Goal: Task Accomplishment & Management: Manage account settings

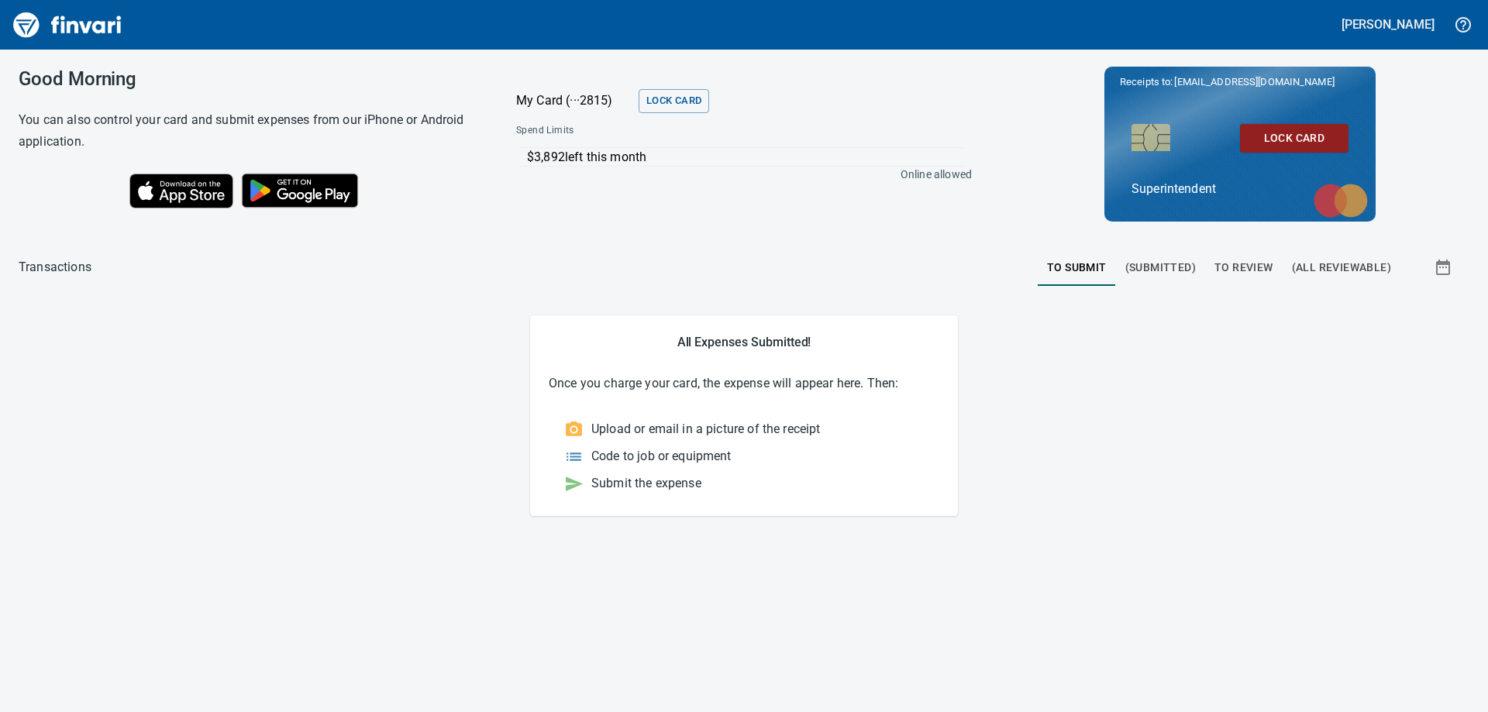
click at [1241, 264] on span "To Review" at bounding box center [1243, 267] width 59 height 19
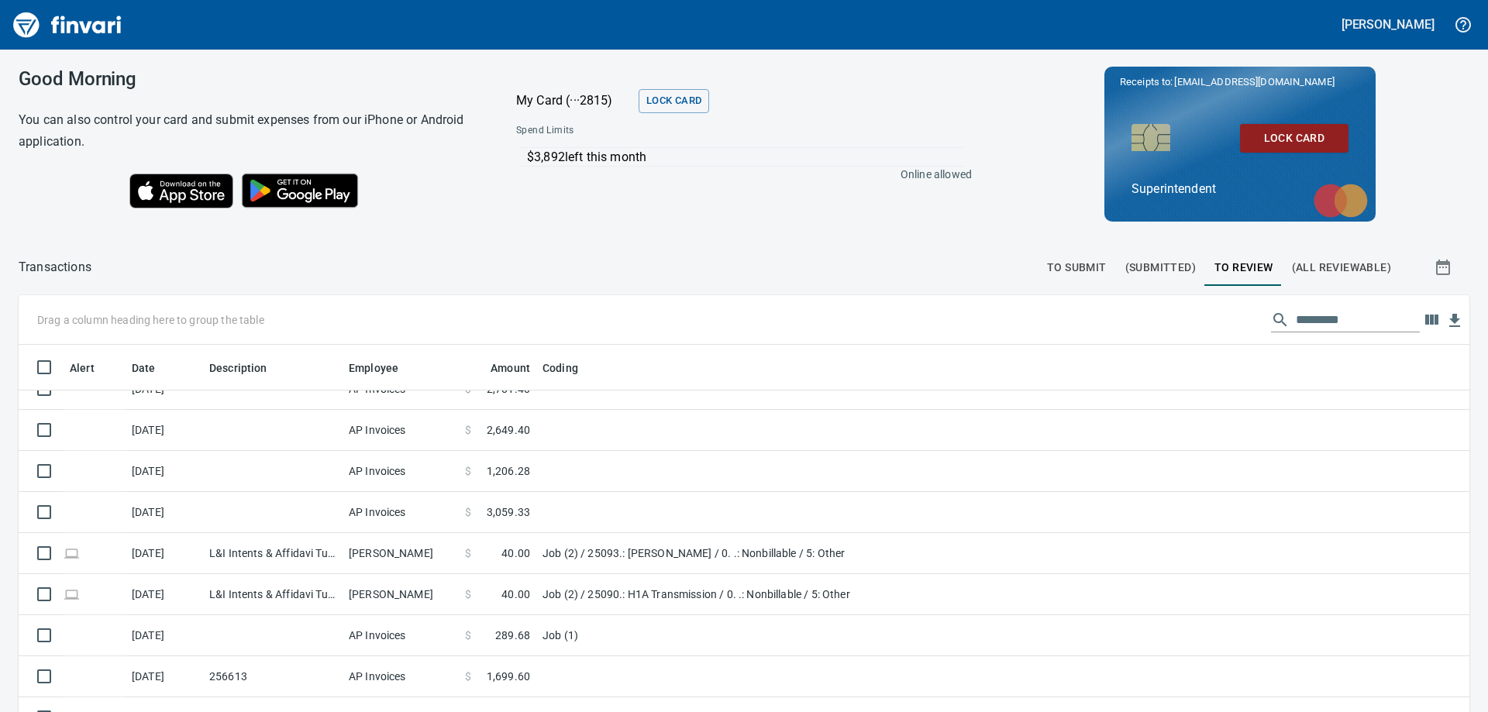
scroll to position [1189, 0]
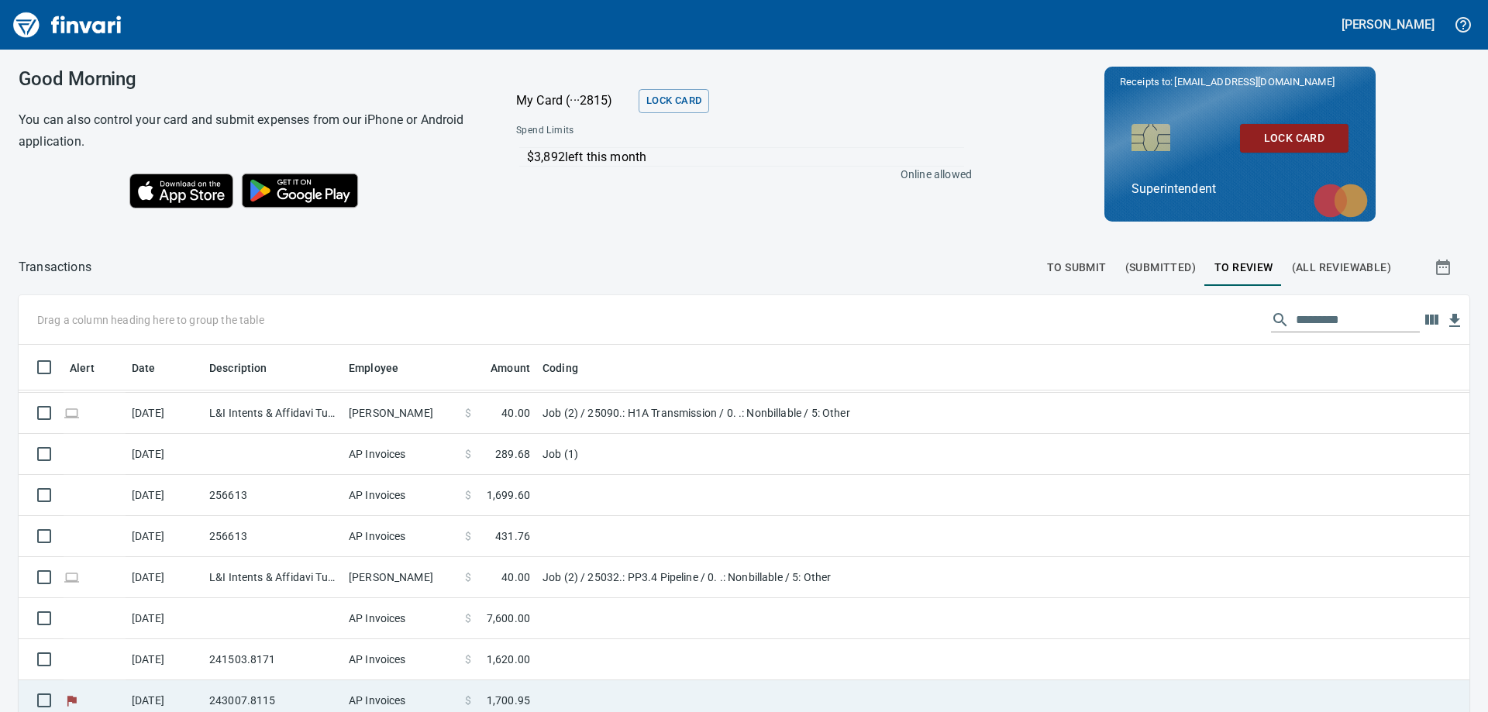
click at [267, 700] on td "243007.8115" at bounding box center [272, 700] width 139 height 41
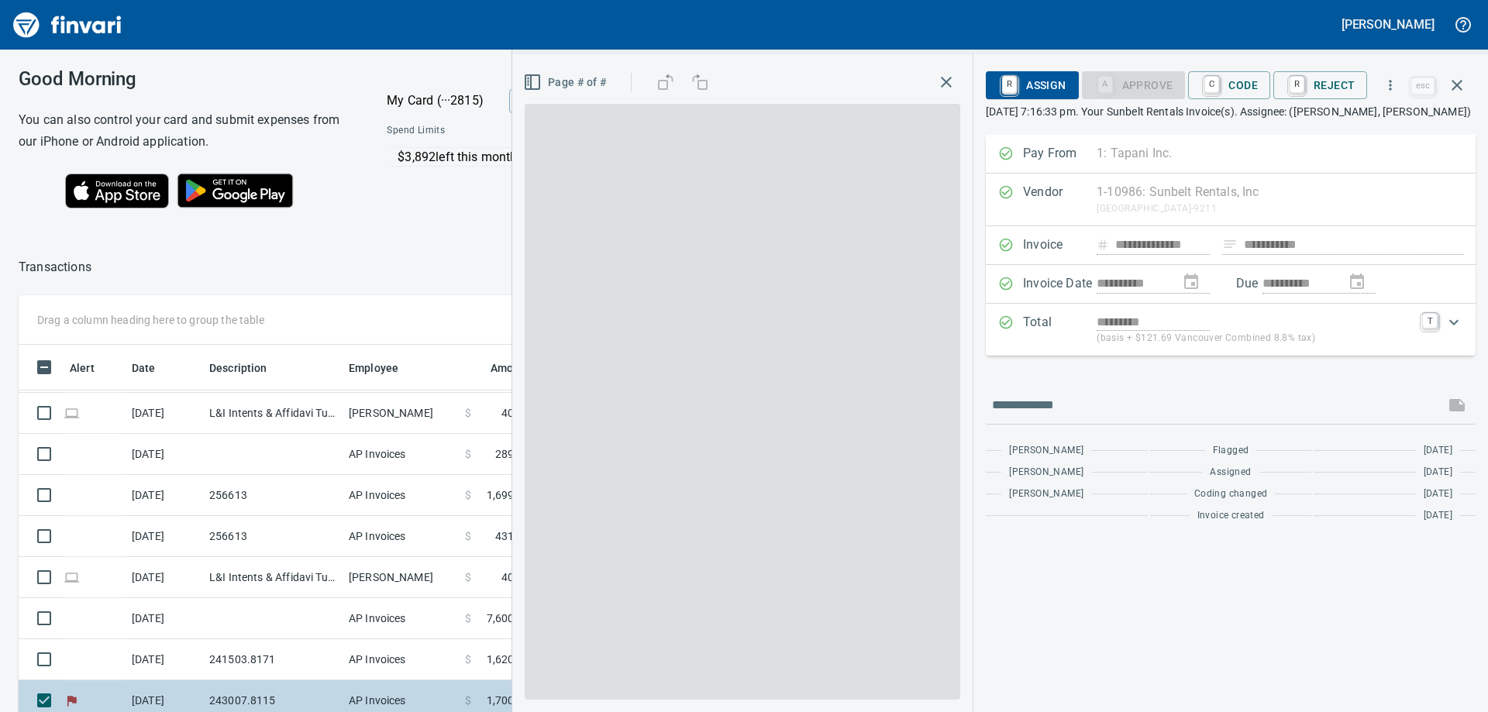
scroll to position [530, 1028]
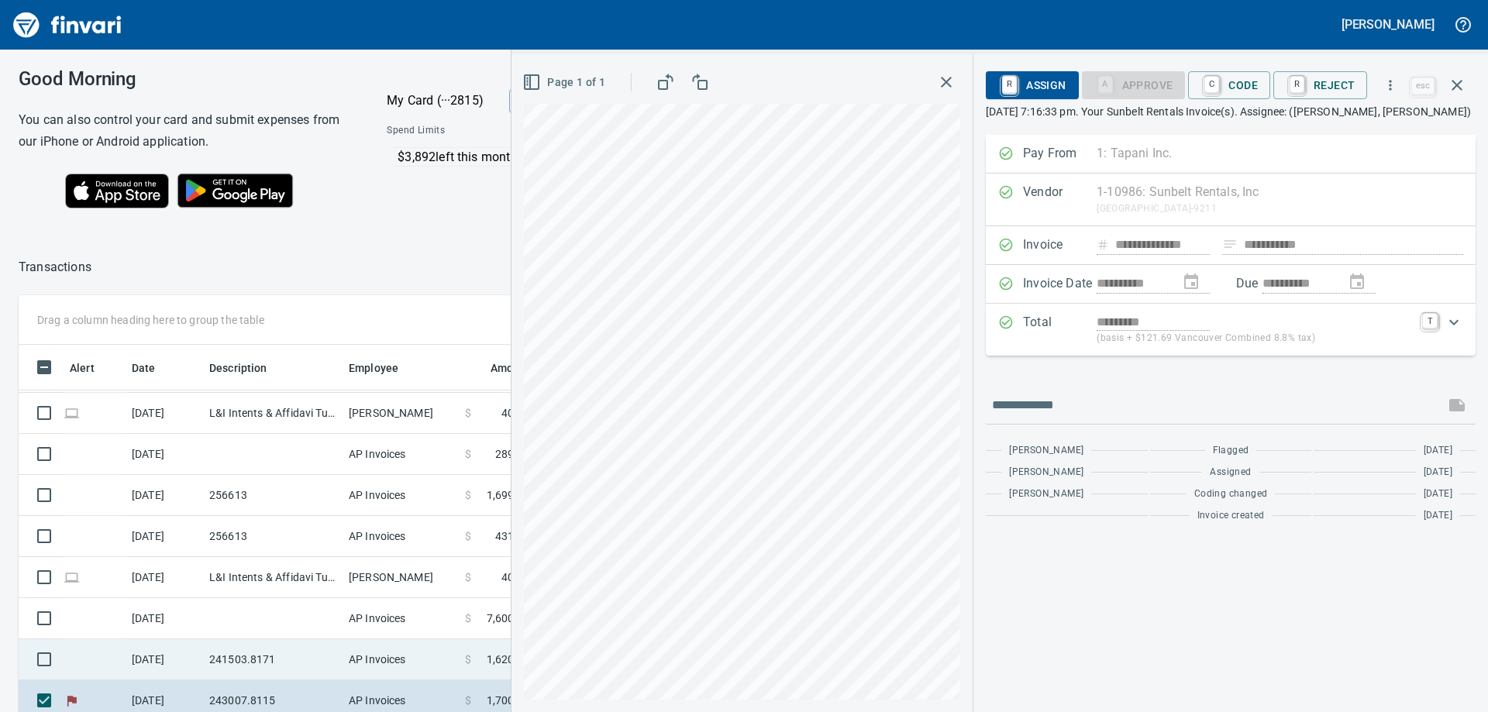
click at [270, 657] on td "241503.8171" at bounding box center [272, 659] width 139 height 41
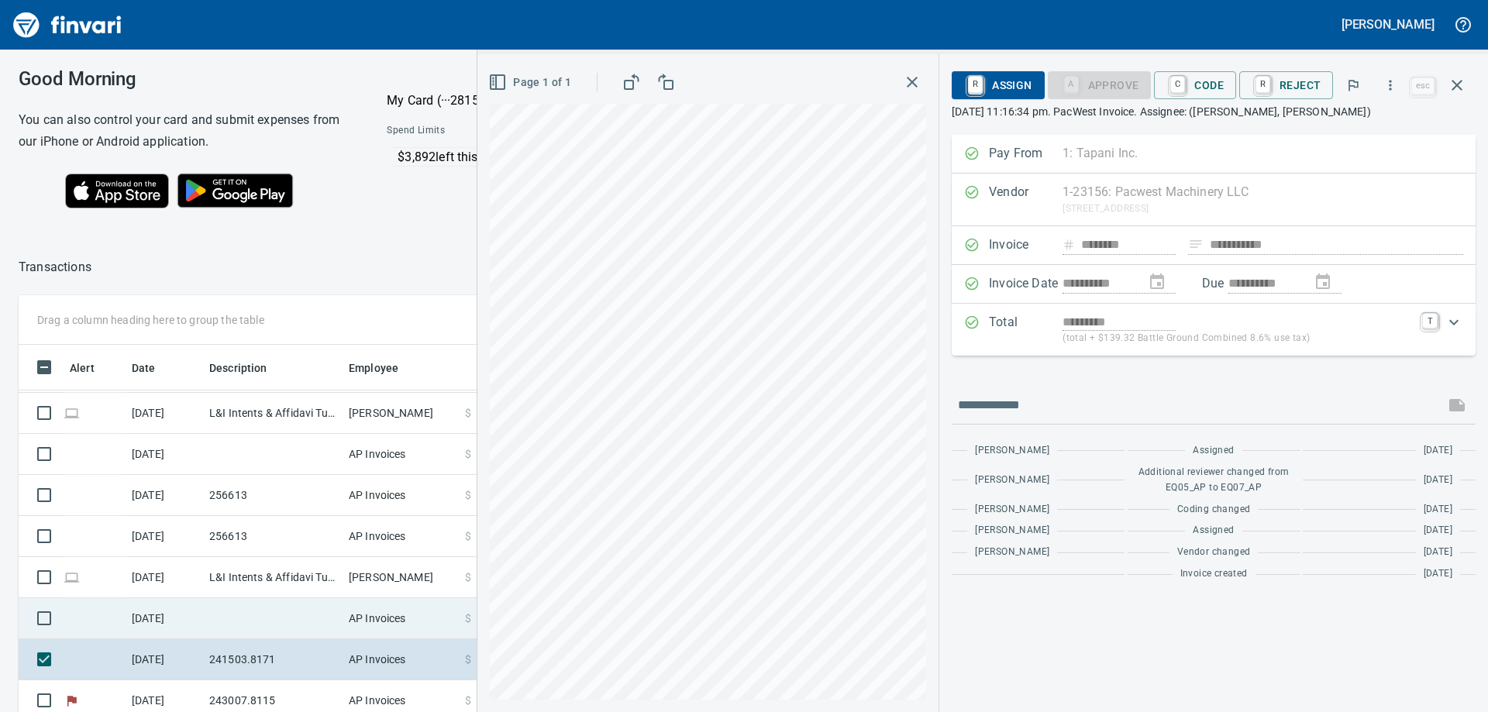
click at [259, 618] on td at bounding box center [272, 618] width 139 height 41
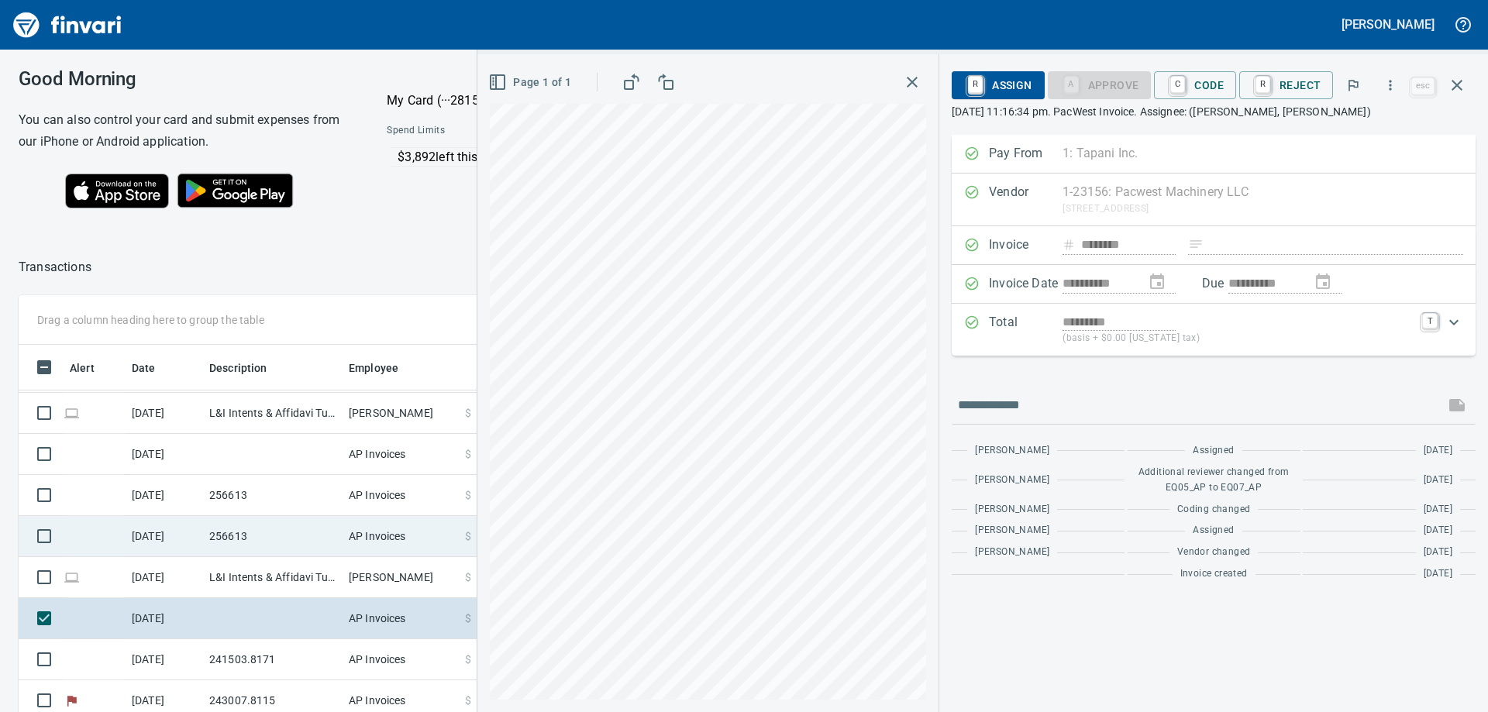
click at [253, 537] on td "256613" at bounding box center [272, 536] width 139 height 41
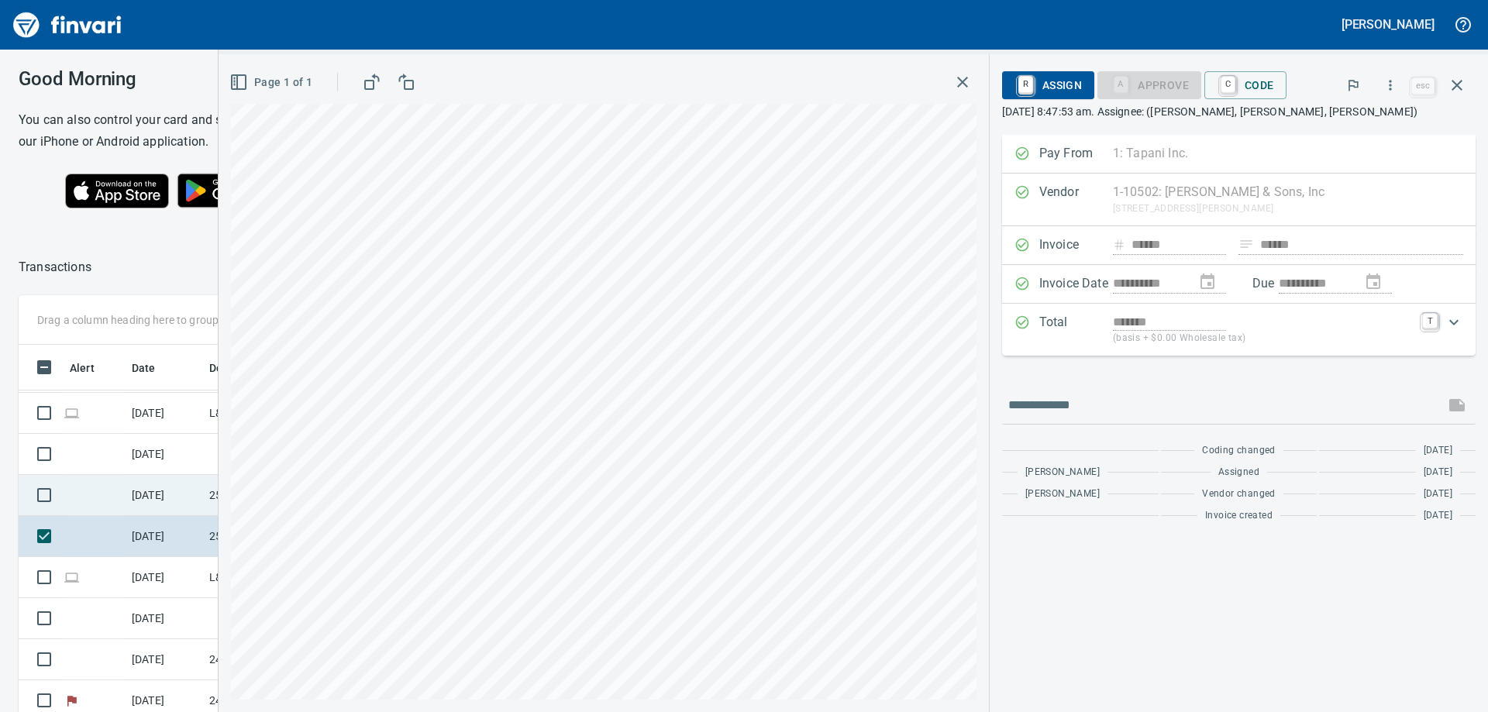
click at [201, 494] on td "8/13/2025" at bounding box center [164, 495] width 77 height 41
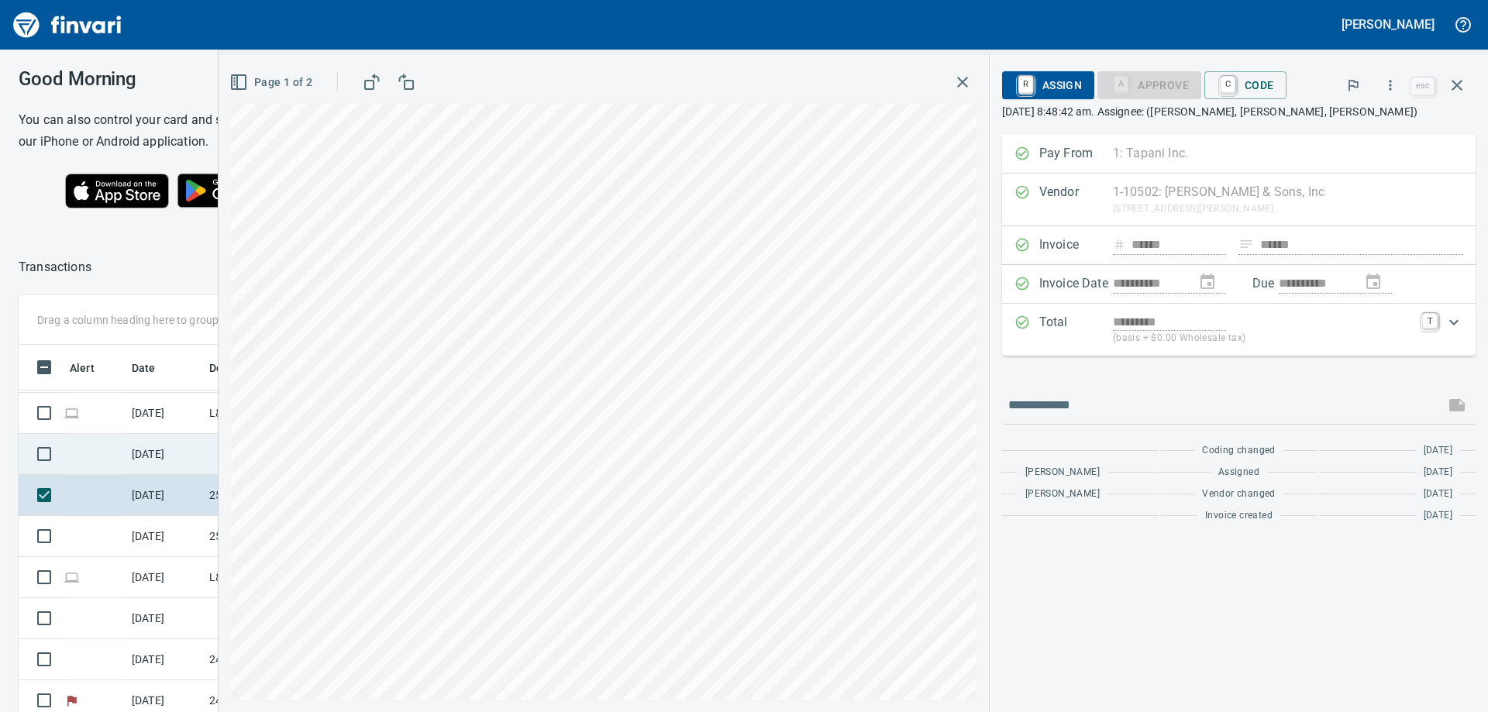
click at [205, 458] on td at bounding box center [272, 454] width 139 height 41
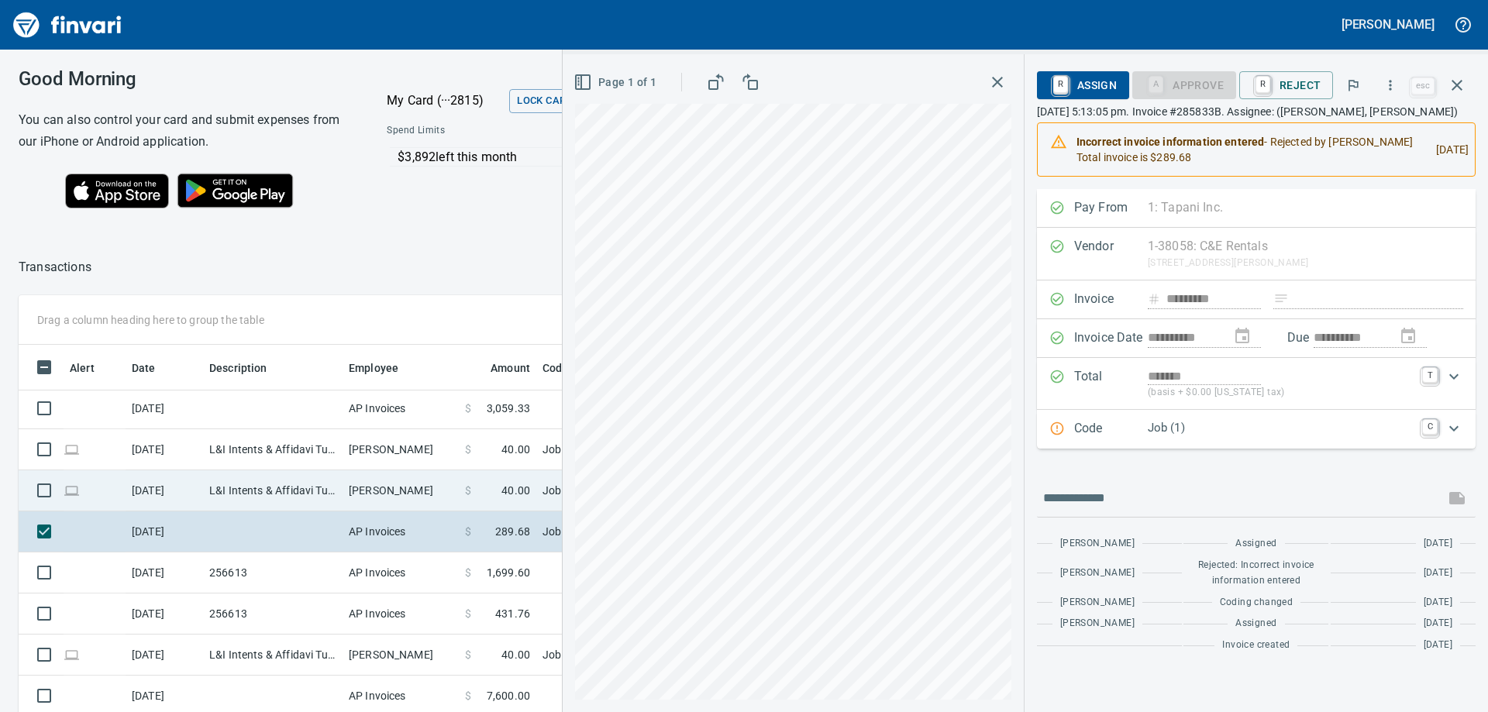
scroll to position [1034, 0]
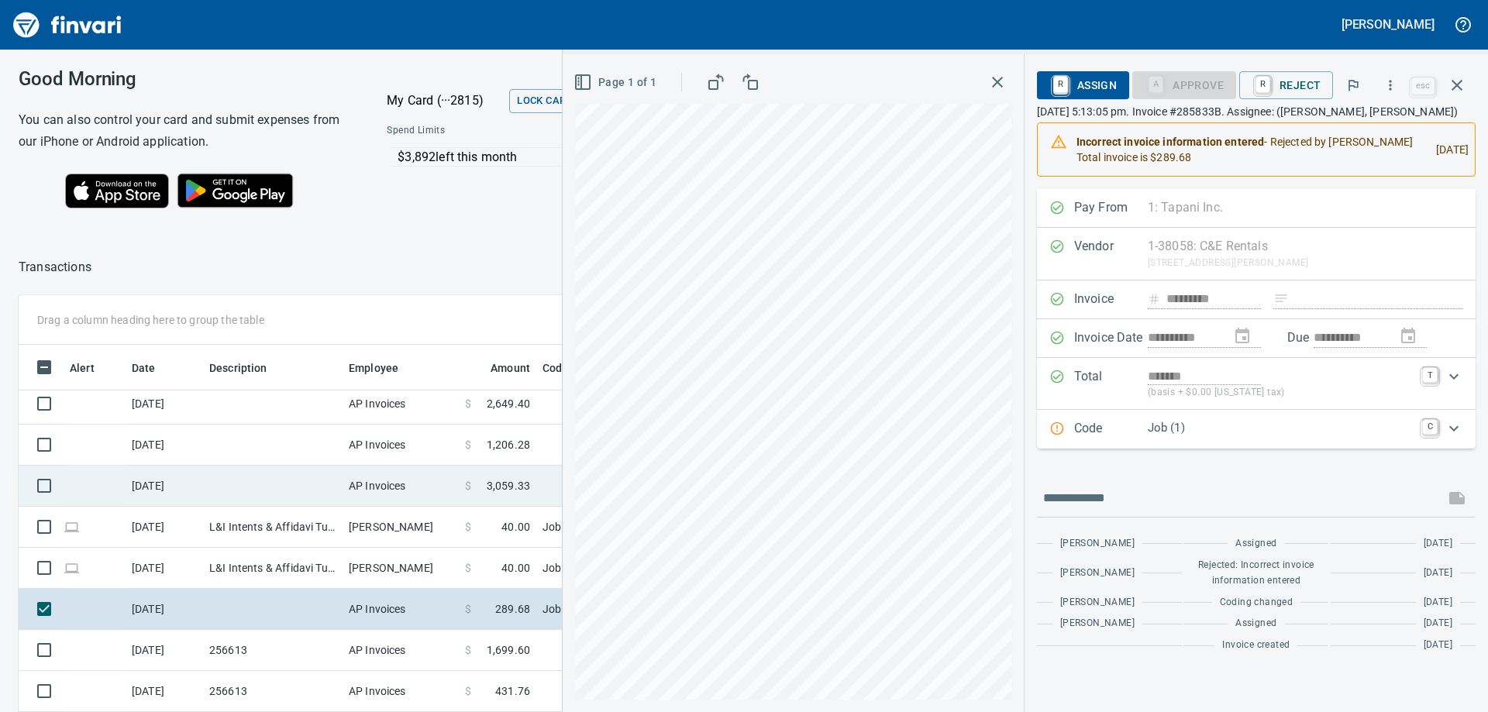
click at [270, 490] on td at bounding box center [272, 486] width 139 height 41
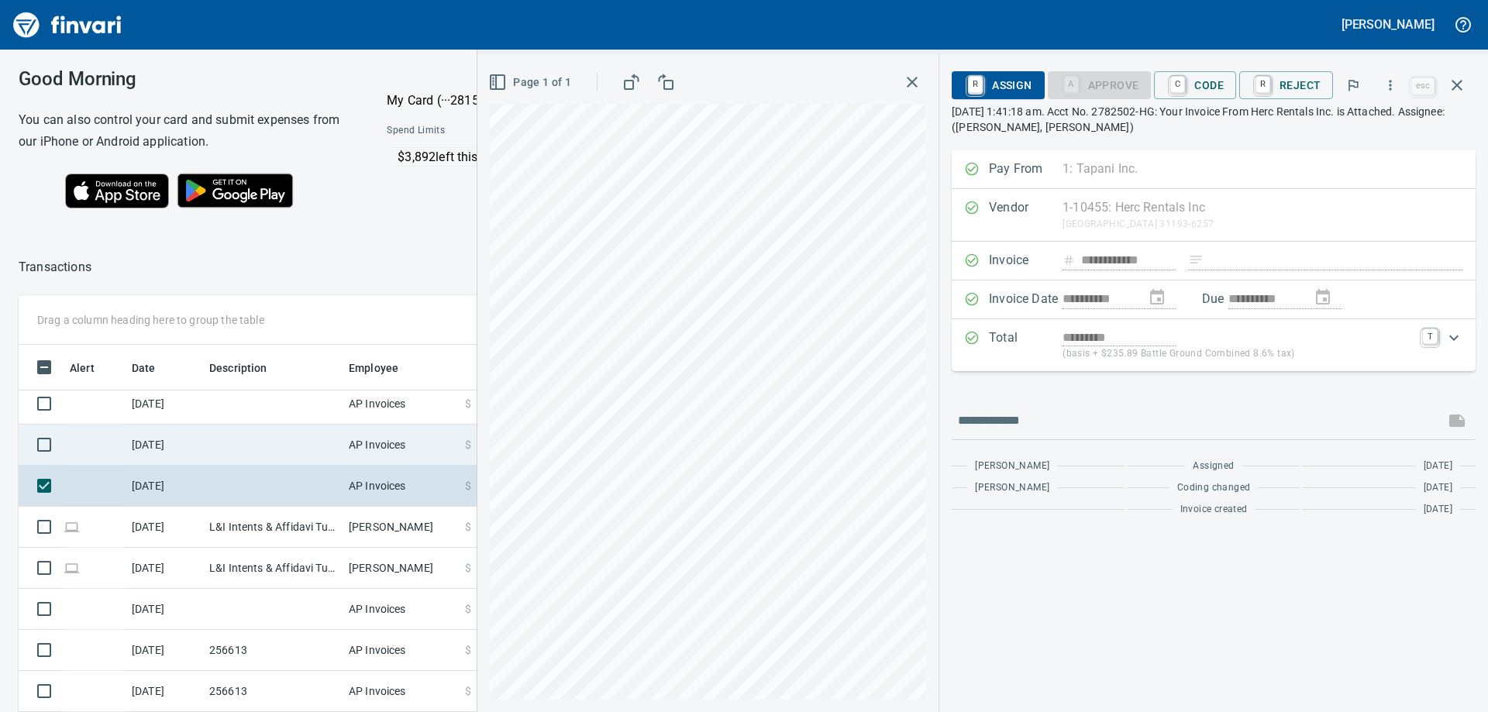
click at [271, 449] on td at bounding box center [272, 445] width 139 height 41
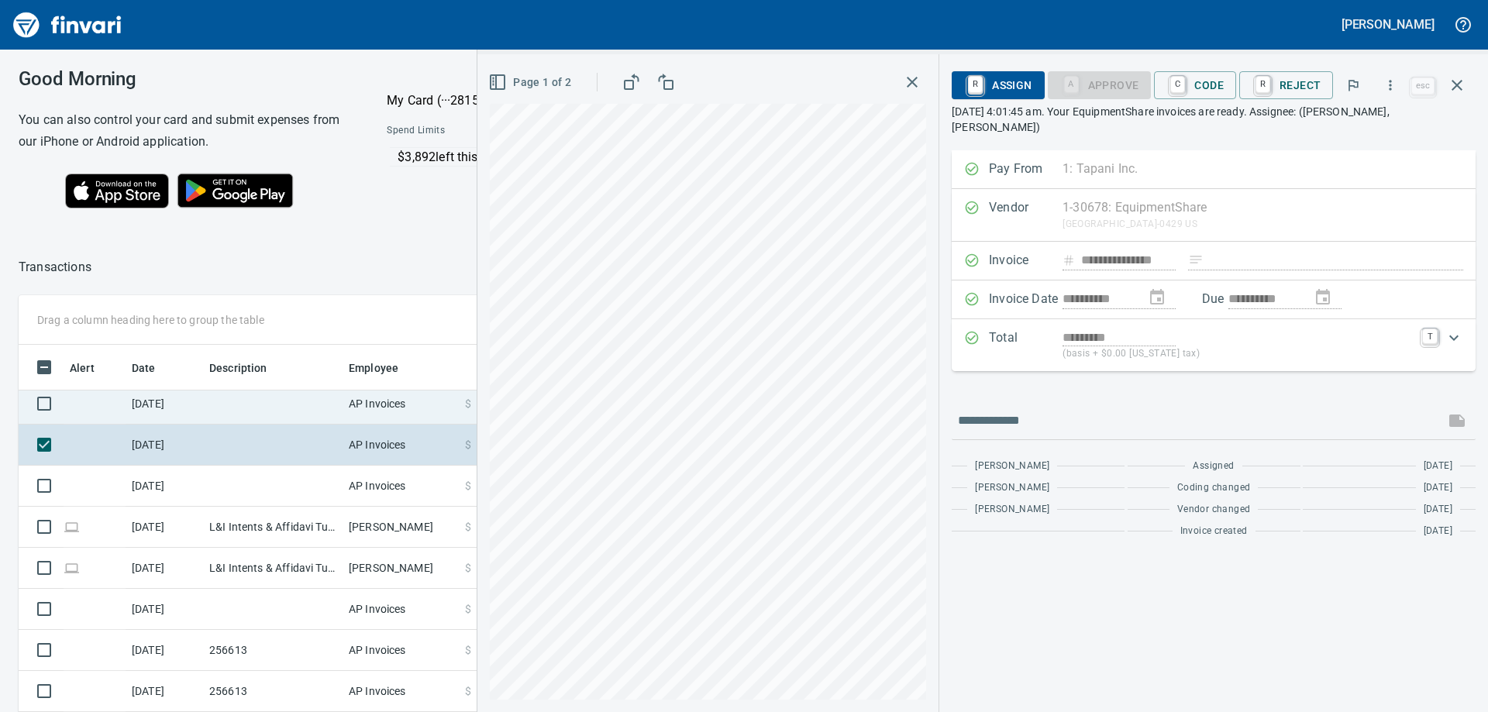
click at [271, 415] on td at bounding box center [272, 404] width 139 height 41
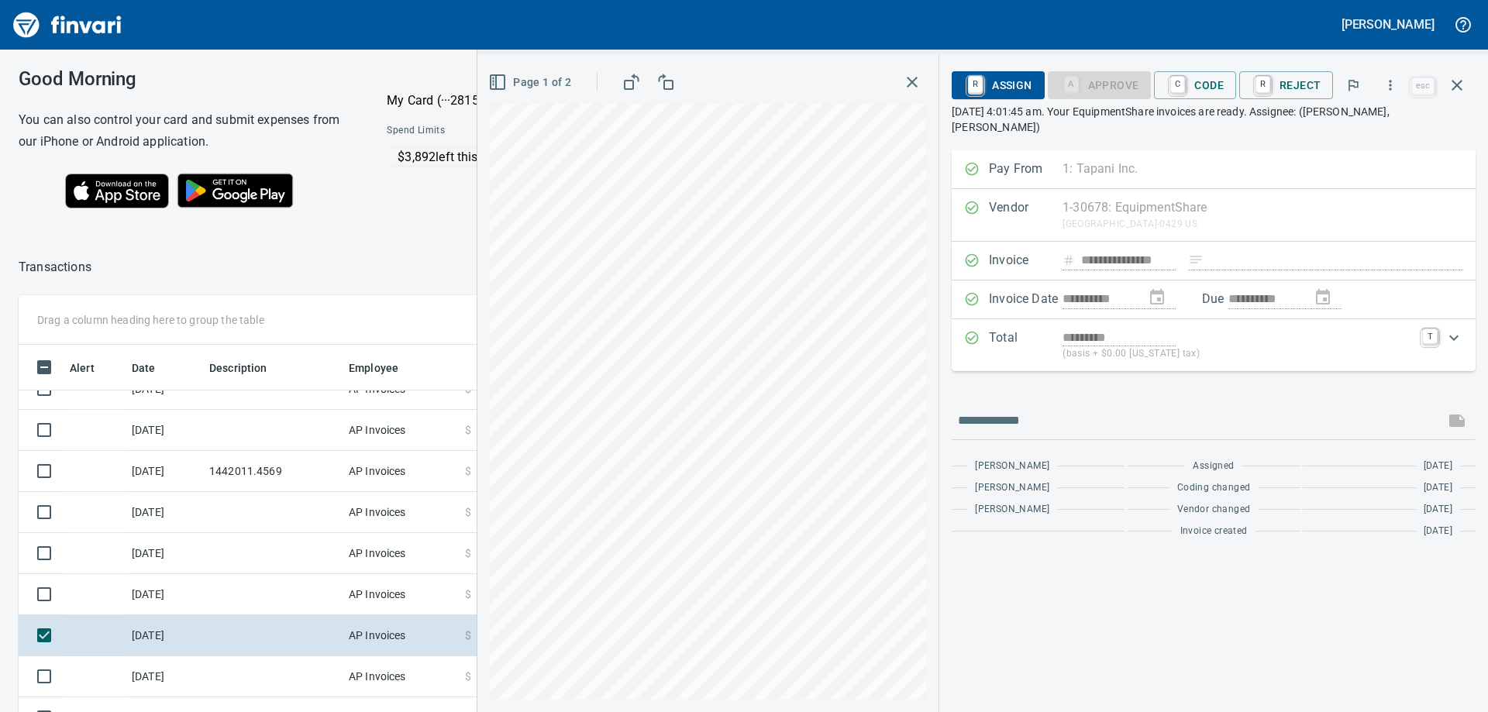
scroll to position [801, 0]
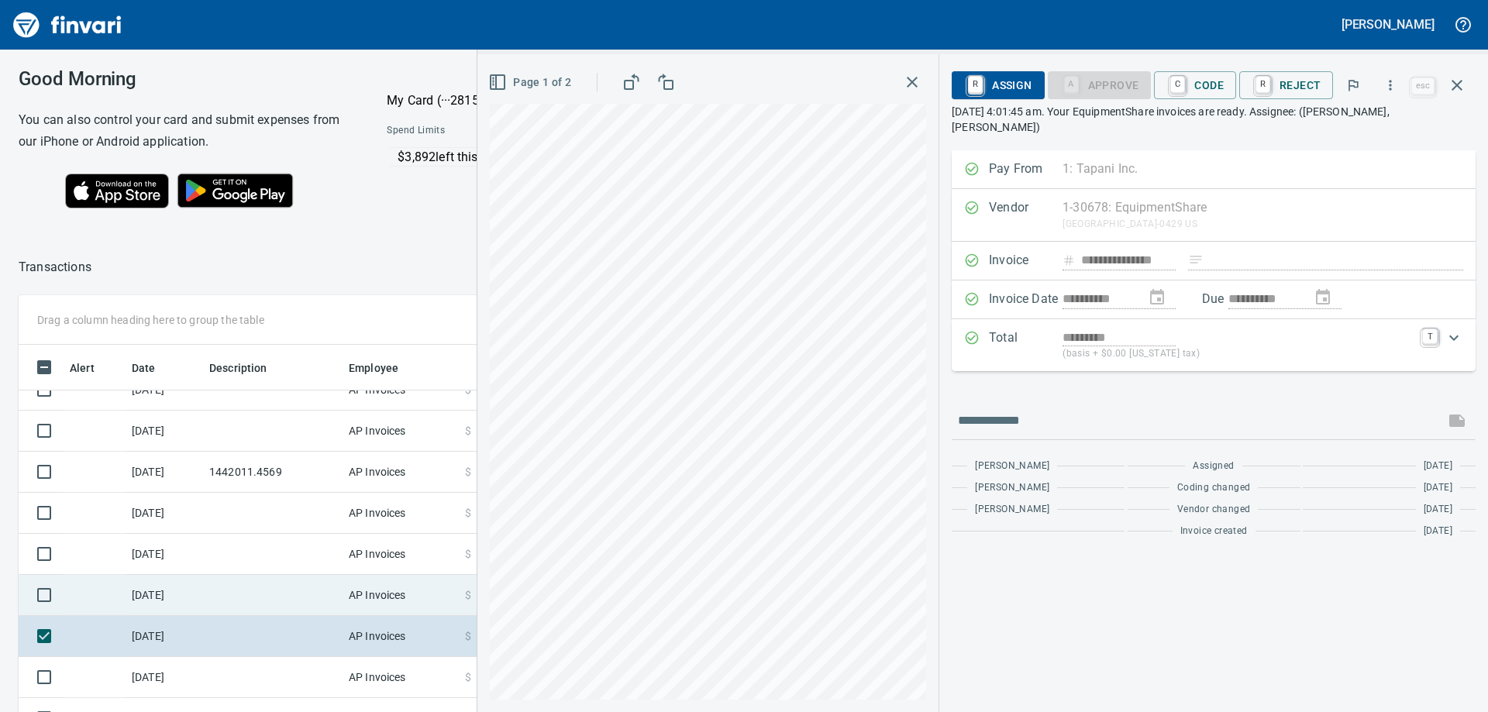
click at [271, 601] on td at bounding box center [272, 595] width 139 height 41
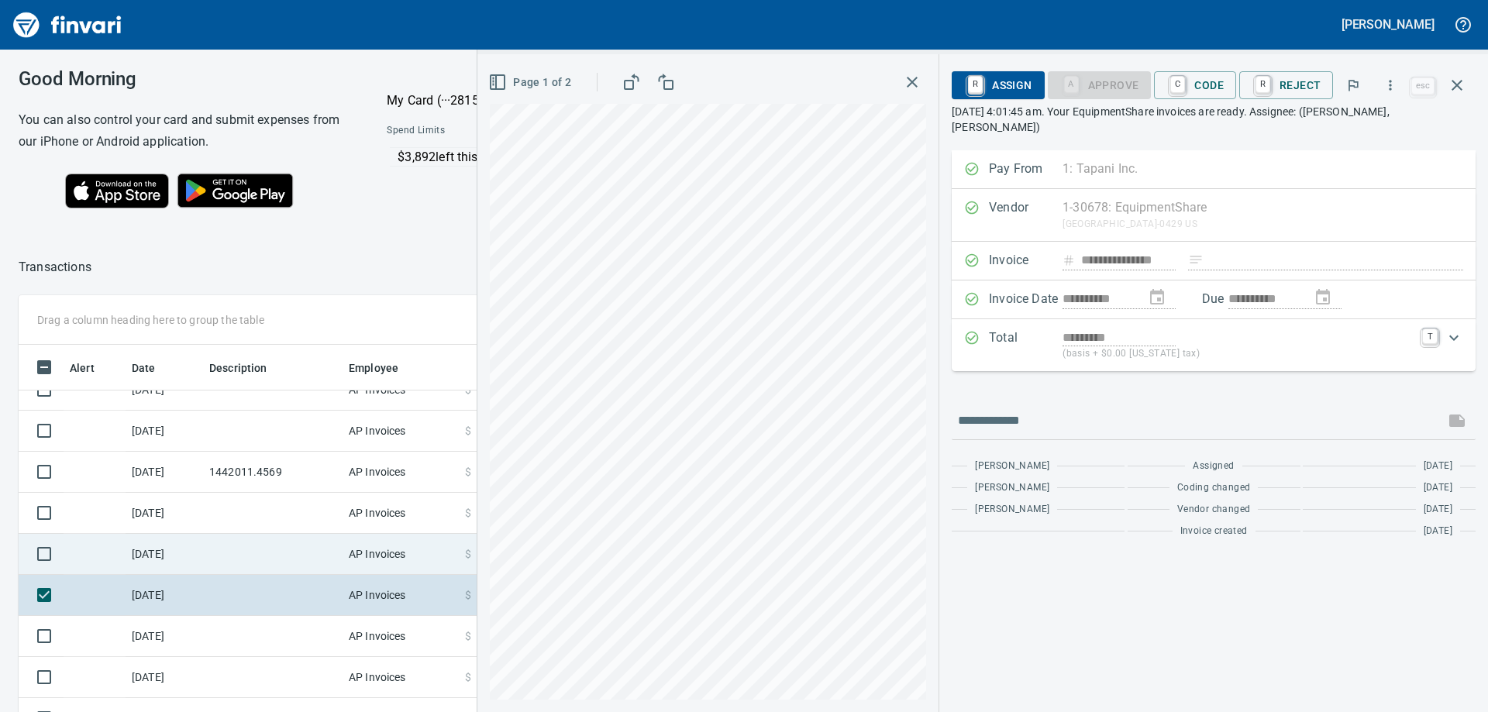
click at [268, 560] on td at bounding box center [272, 554] width 139 height 41
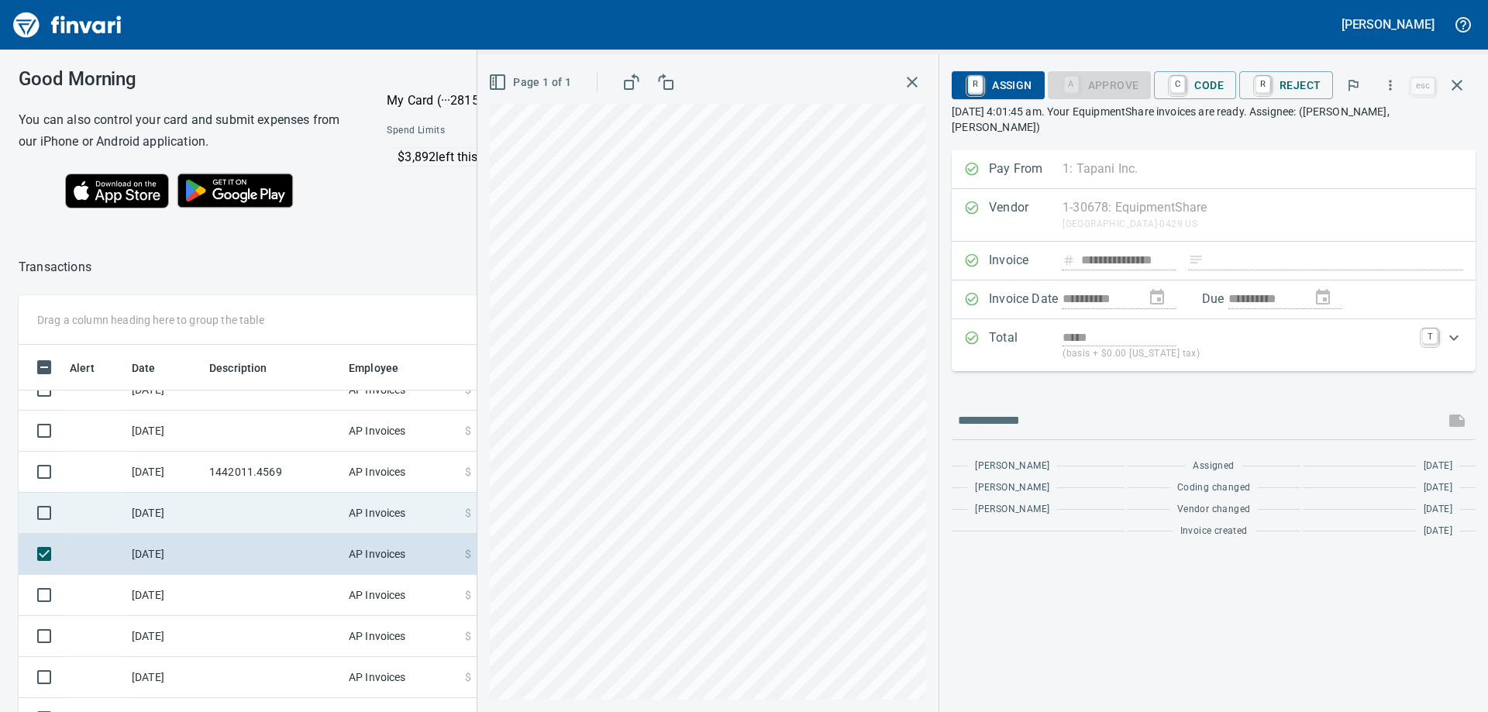
click at [280, 510] on td at bounding box center [272, 513] width 139 height 41
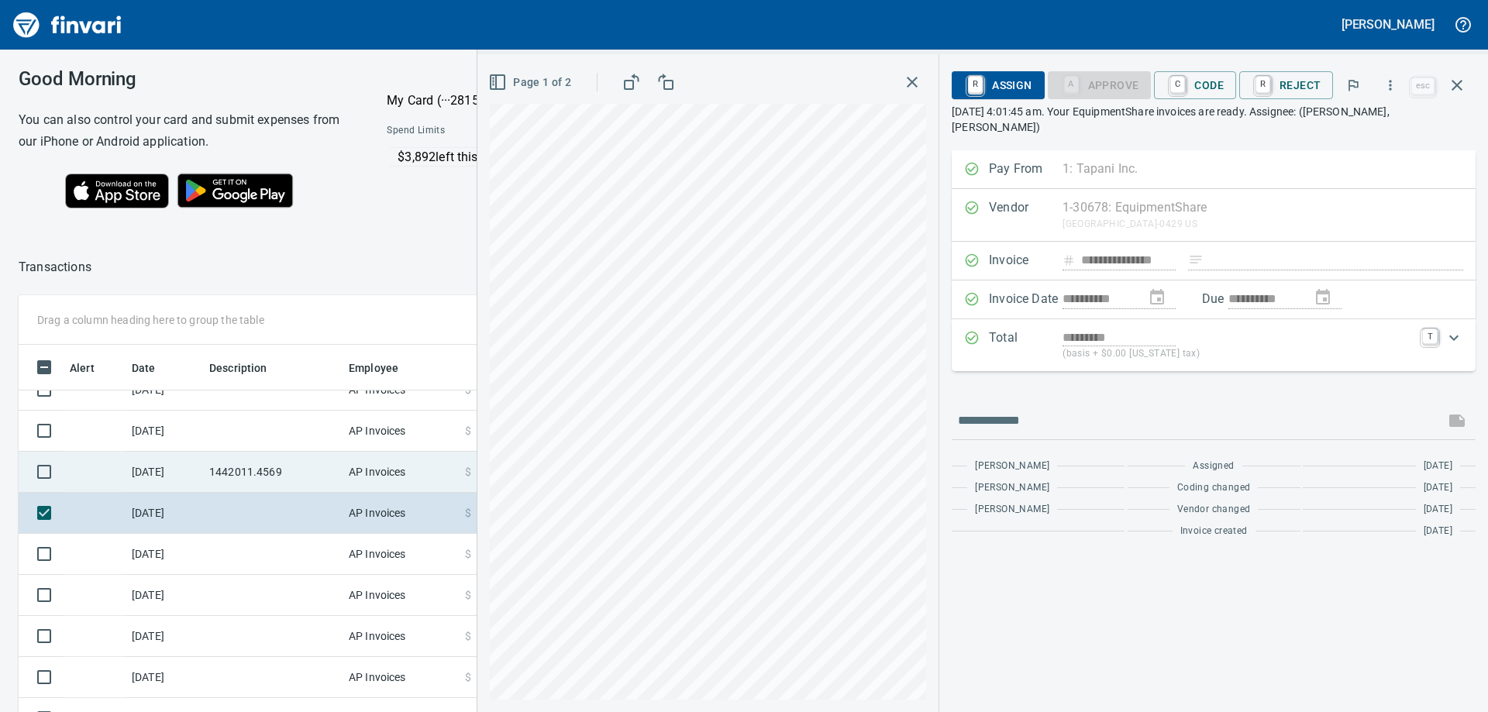
click at [276, 475] on td "1442011.4569" at bounding box center [272, 472] width 139 height 41
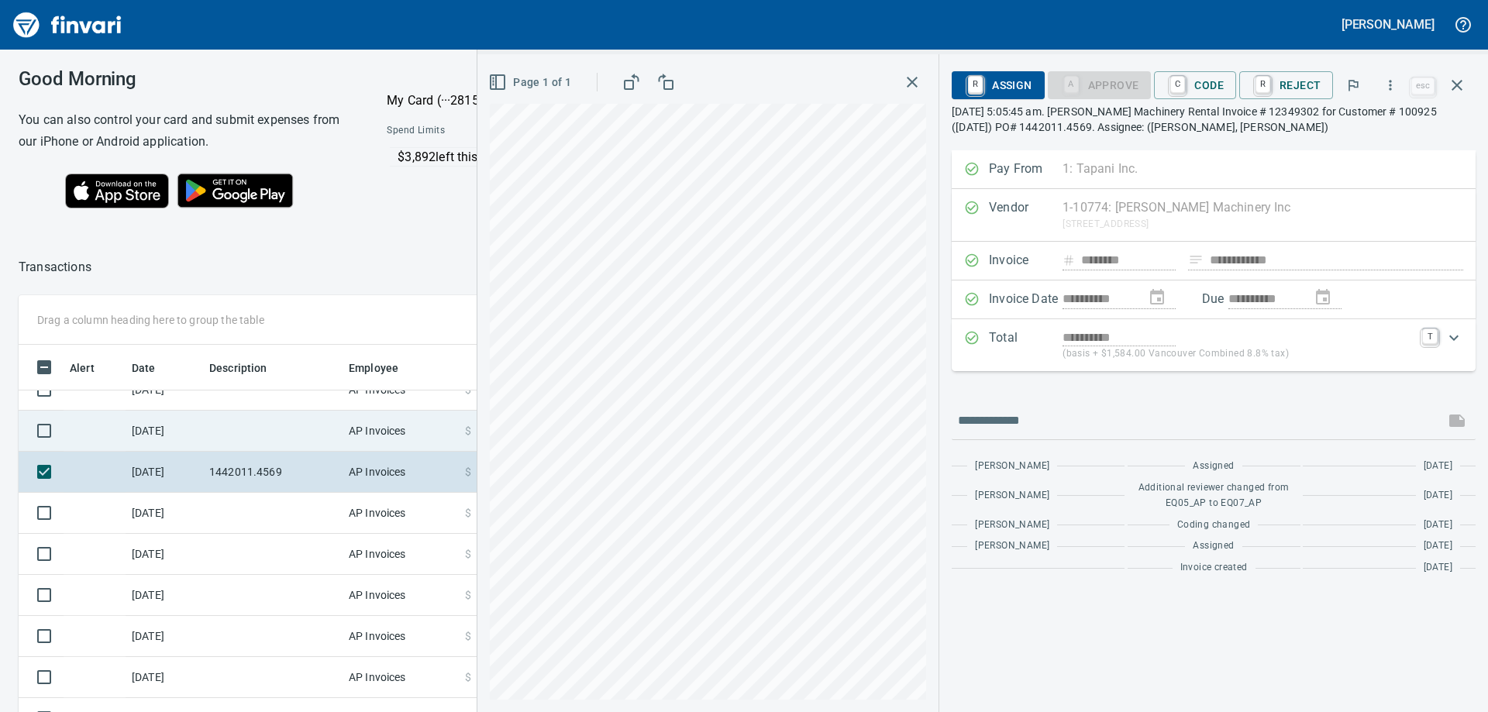
click at [270, 426] on td at bounding box center [272, 431] width 139 height 41
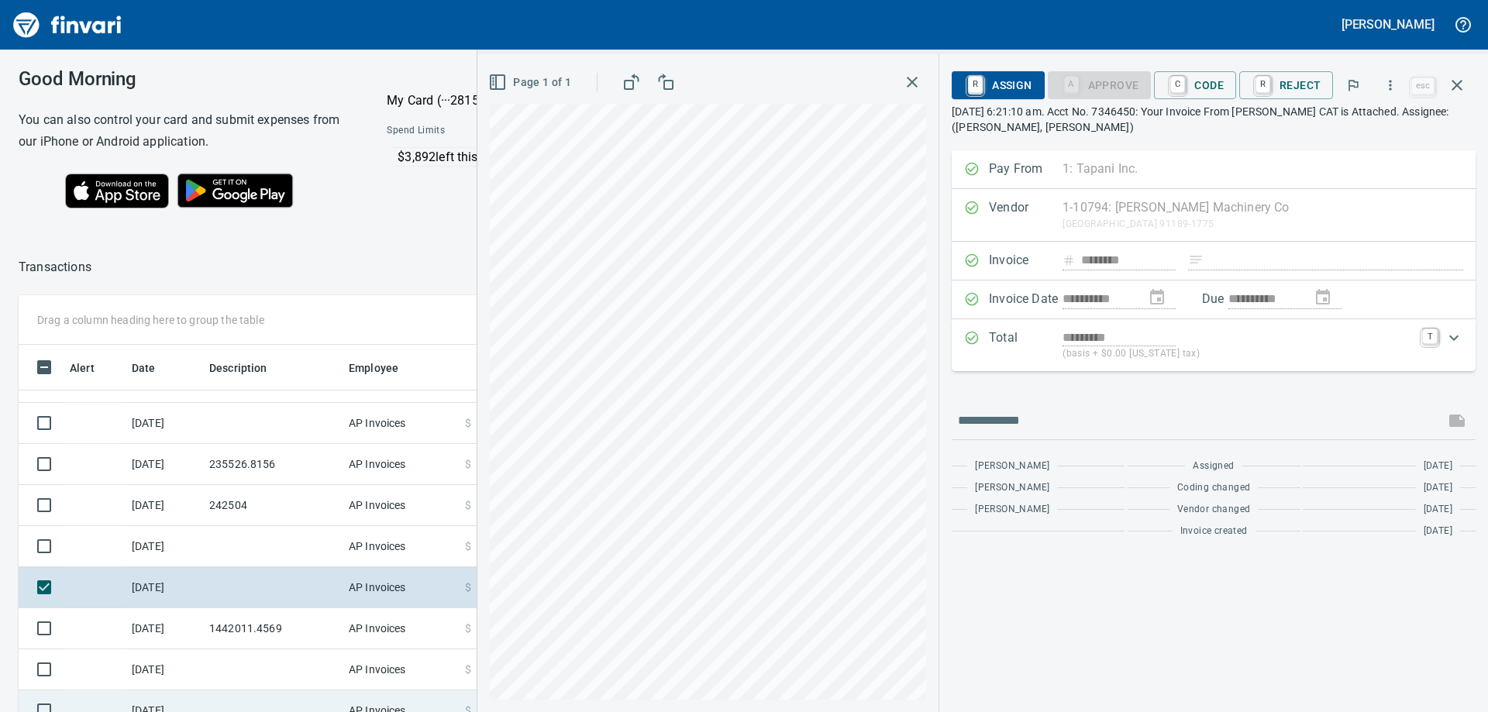
scroll to position [569, 0]
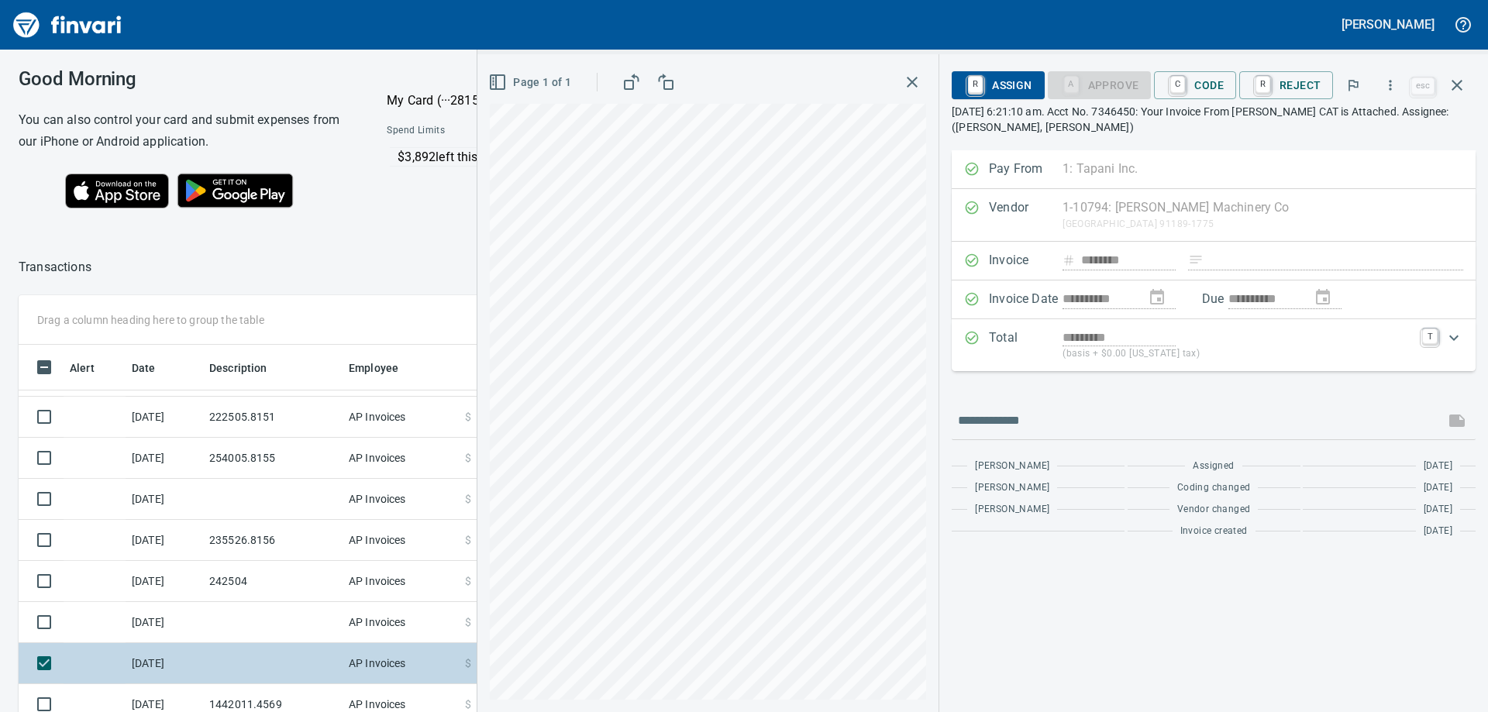
click at [243, 666] on td at bounding box center [272, 663] width 139 height 41
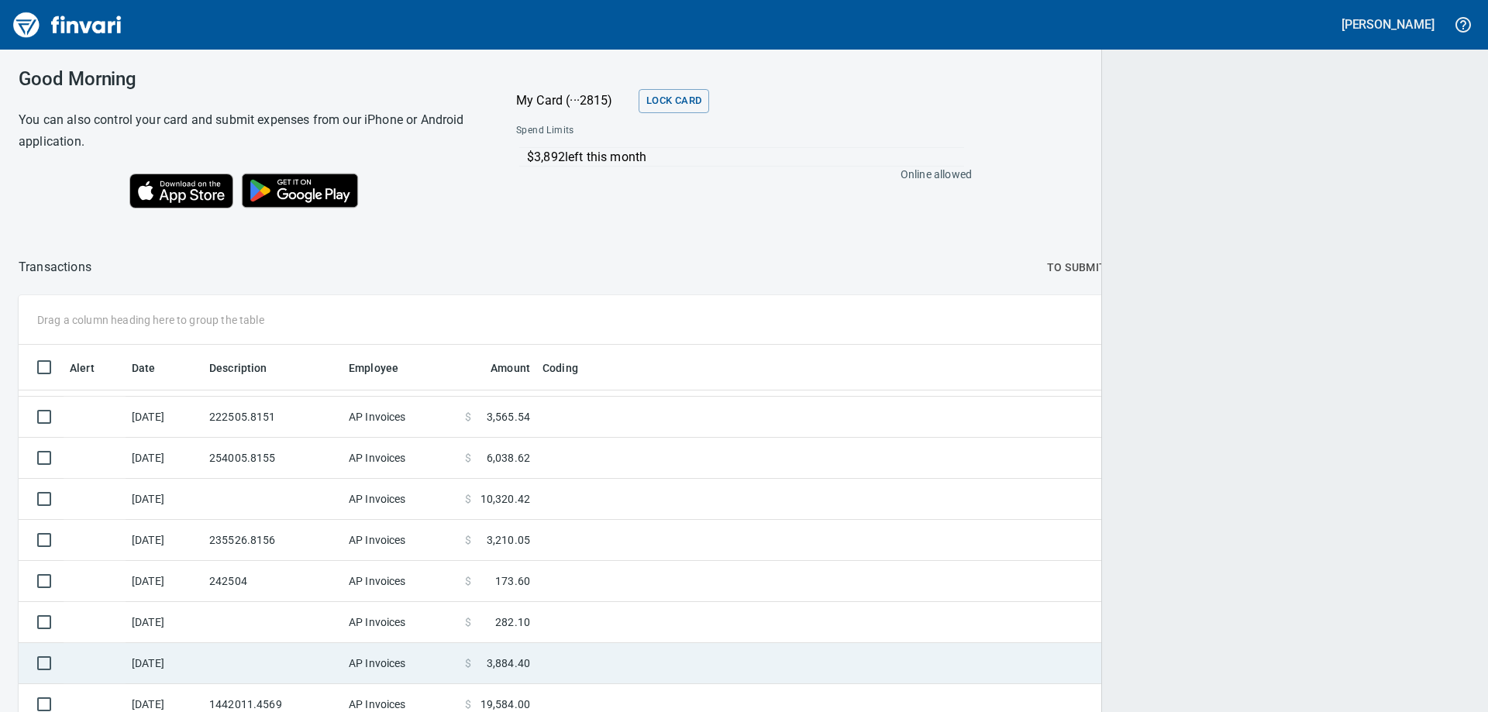
scroll to position [530, 1412]
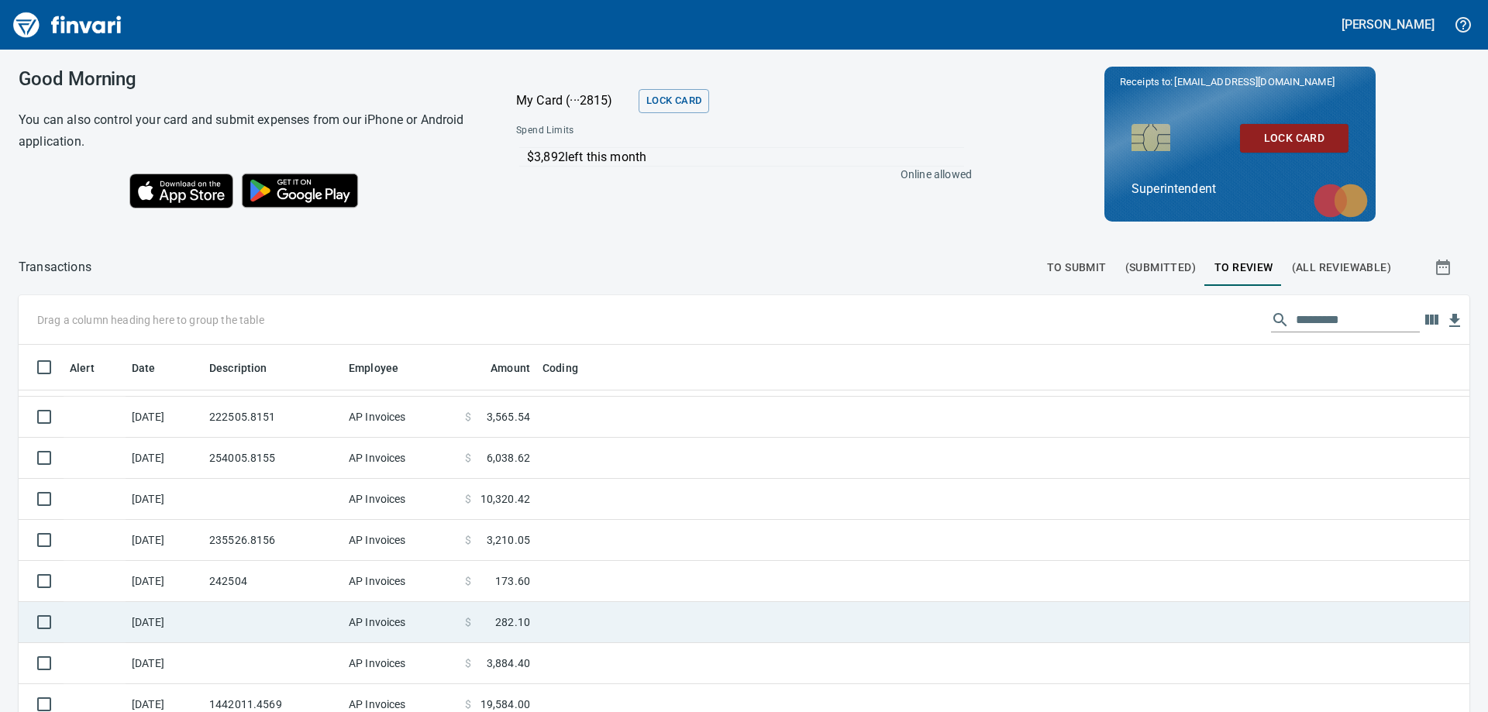
click at [255, 623] on td at bounding box center [272, 622] width 139 height 41
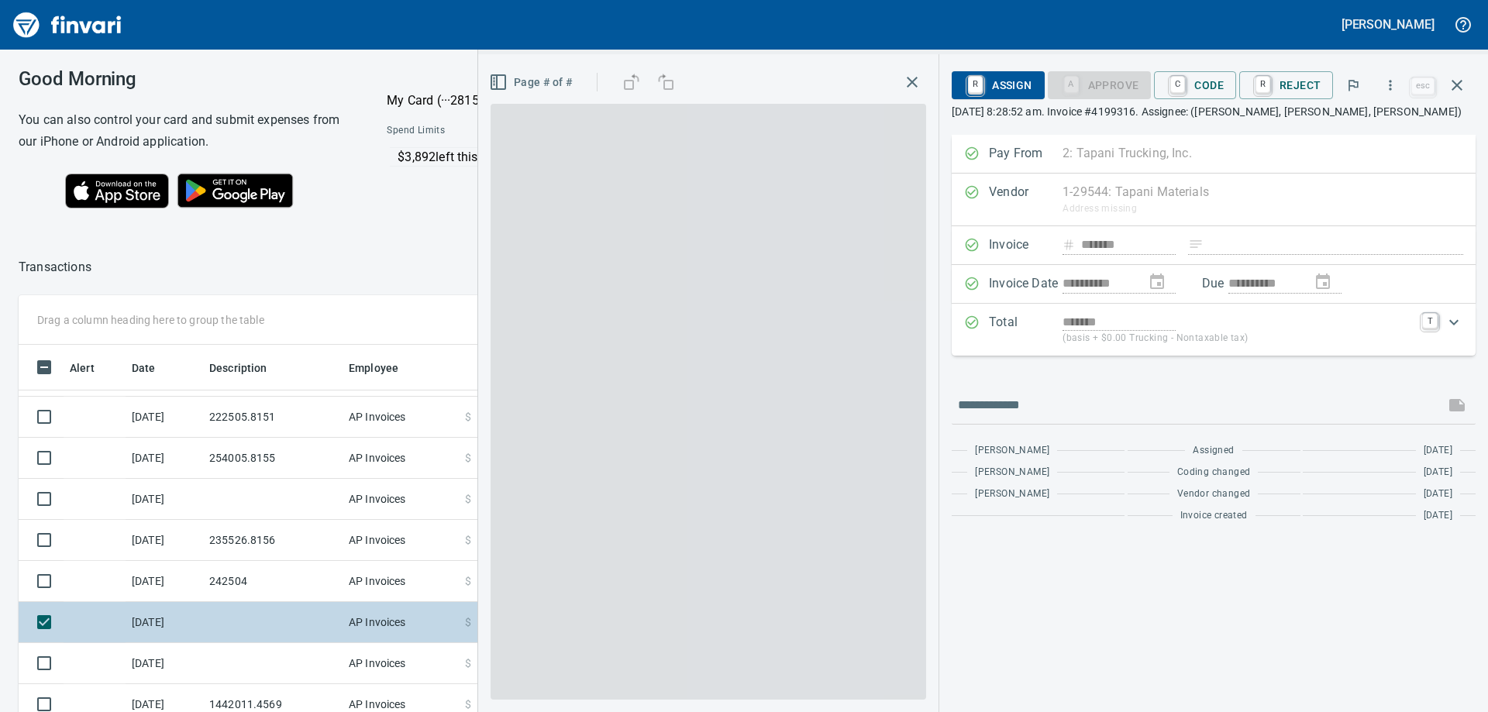
scroll to position [530, 1028]
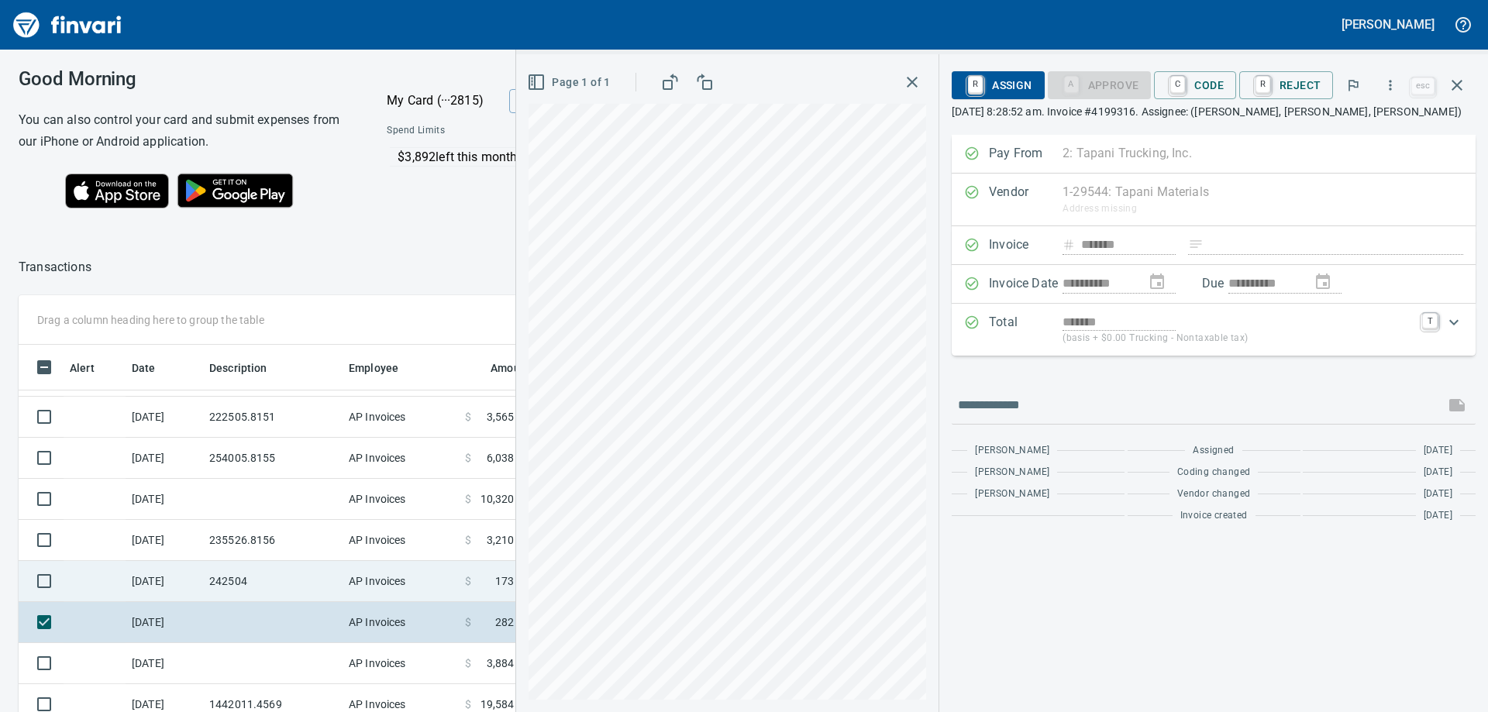
click at [271, 583] on td "242504" at bounding box center [272, 581] width 139 height 41
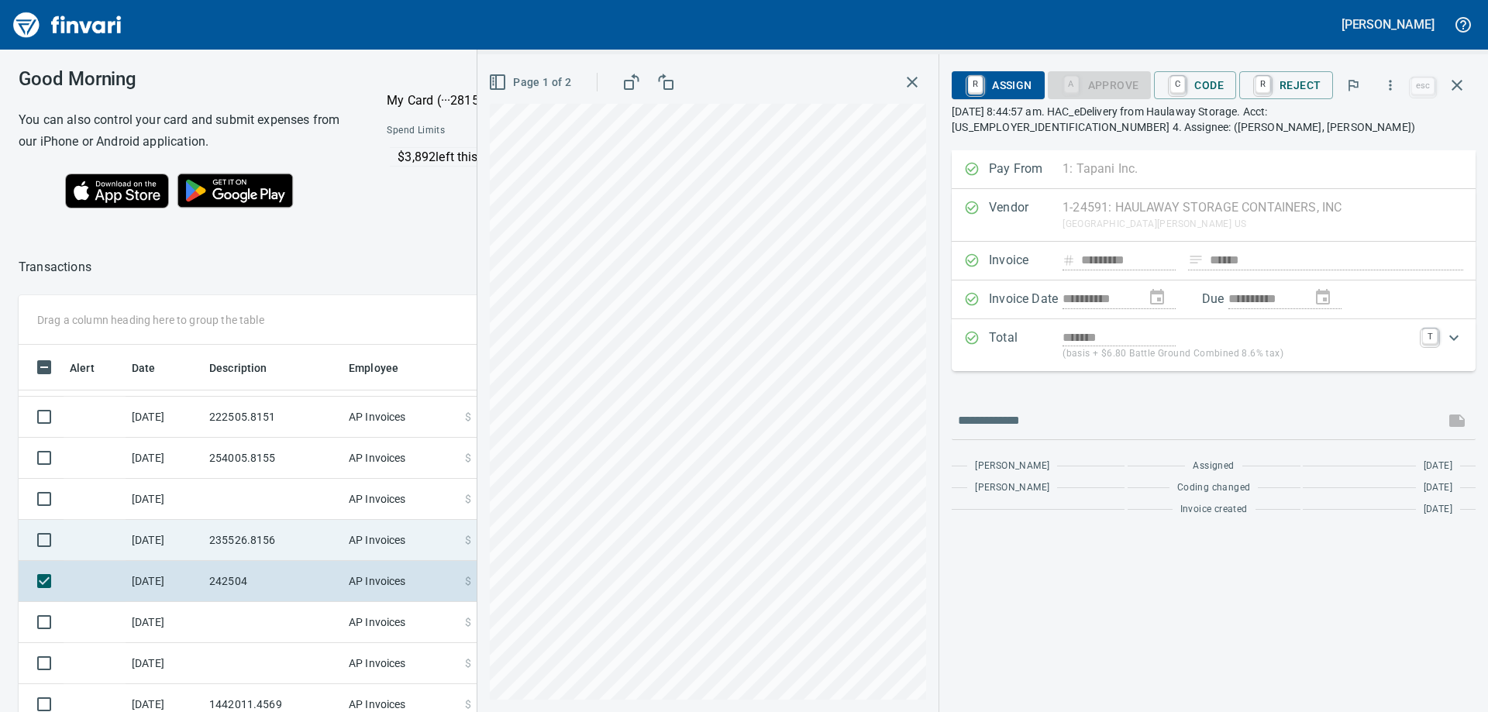
click at [287, 534] on td "235526.8156" at bounding box center [272, 540] width 139 height 41
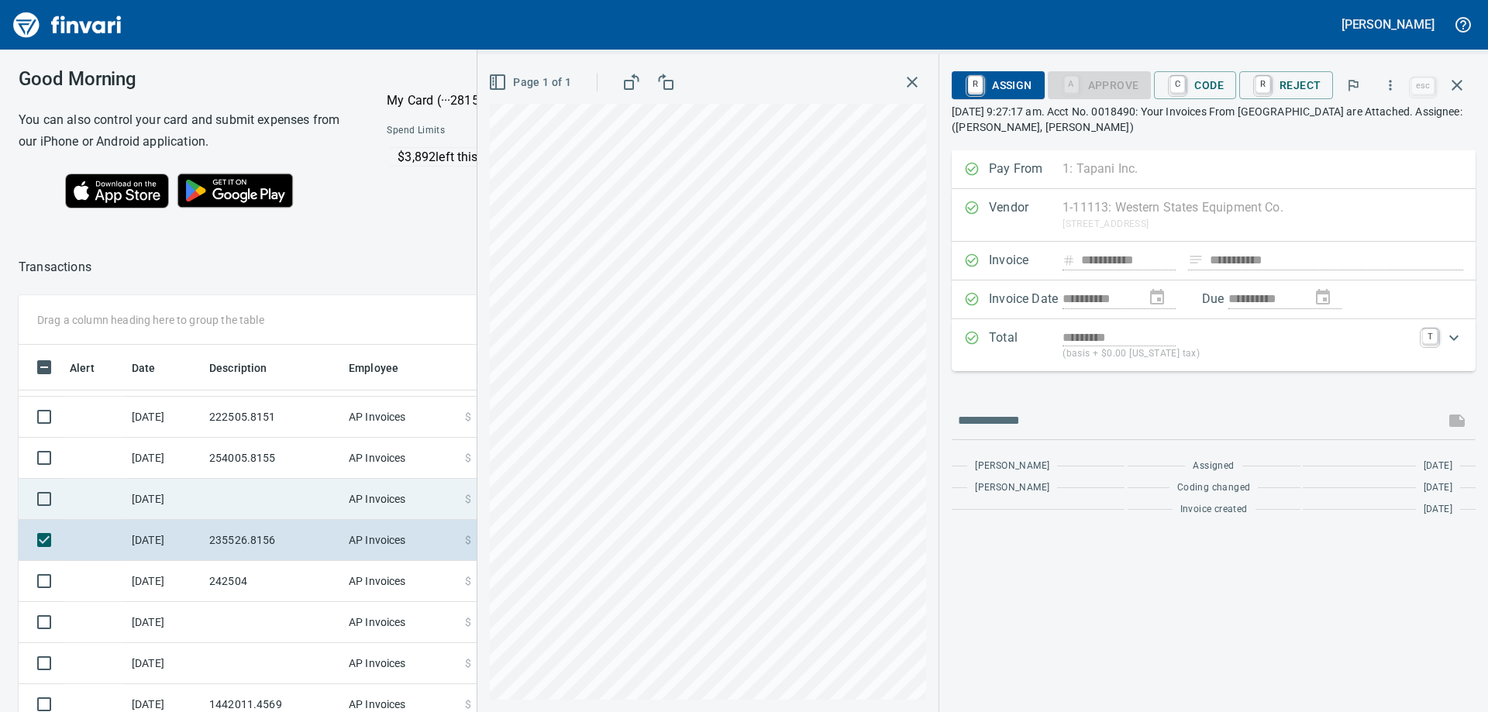
click at [273, 492] on td at bounding box center [272, 499] width 139 height 41
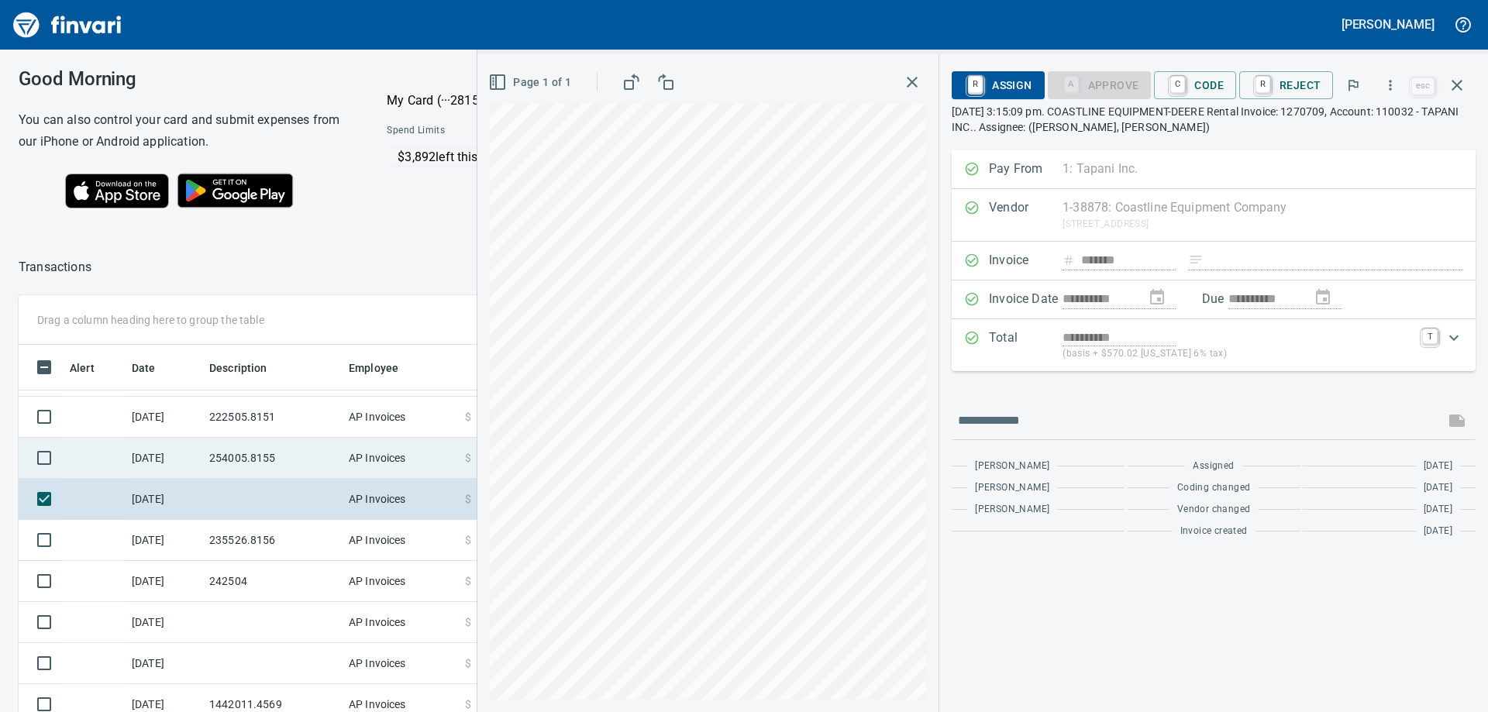
click at [256, 454] on td "254005.8155" at bounding box center [272, 458] width 139 height 41
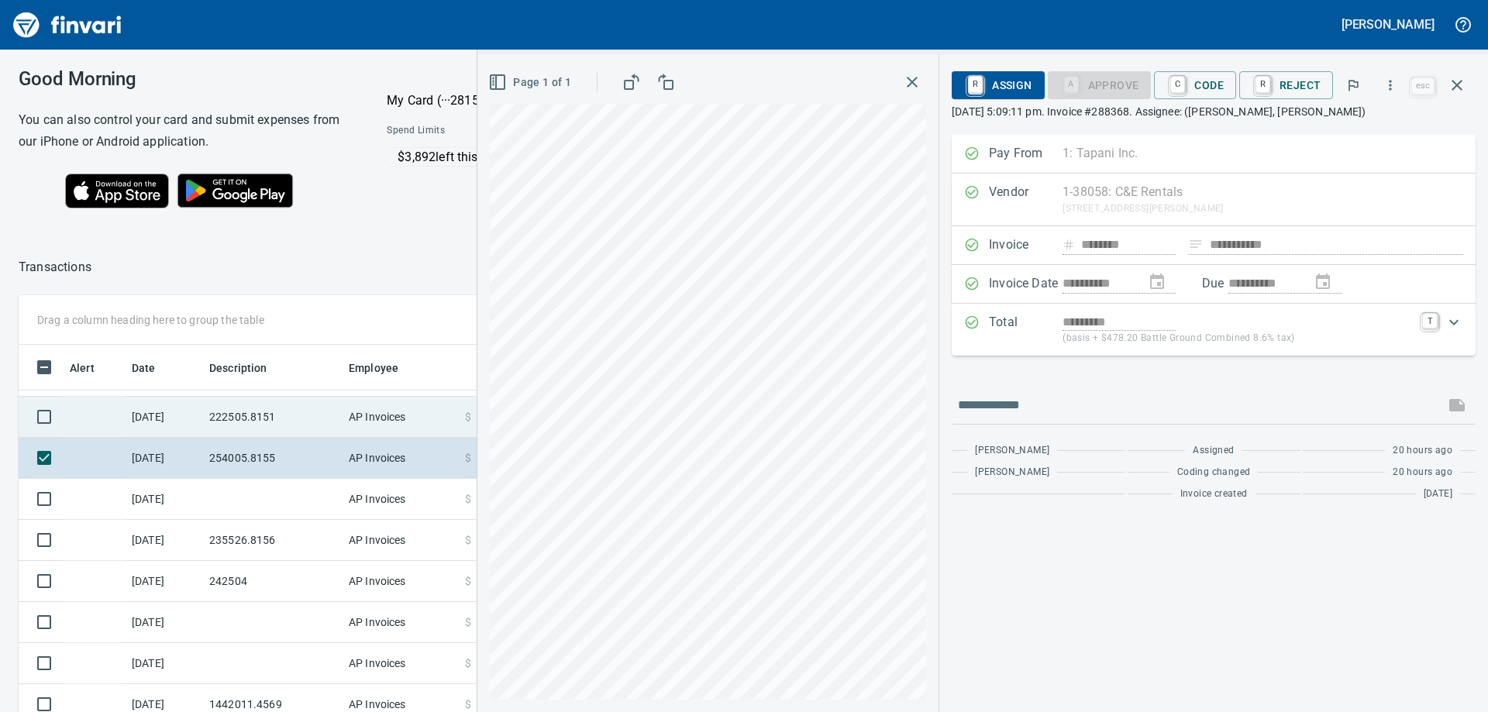
click at [246, 418] on td "222505.8151" at bounding box center [272, 417] width 139 height 41
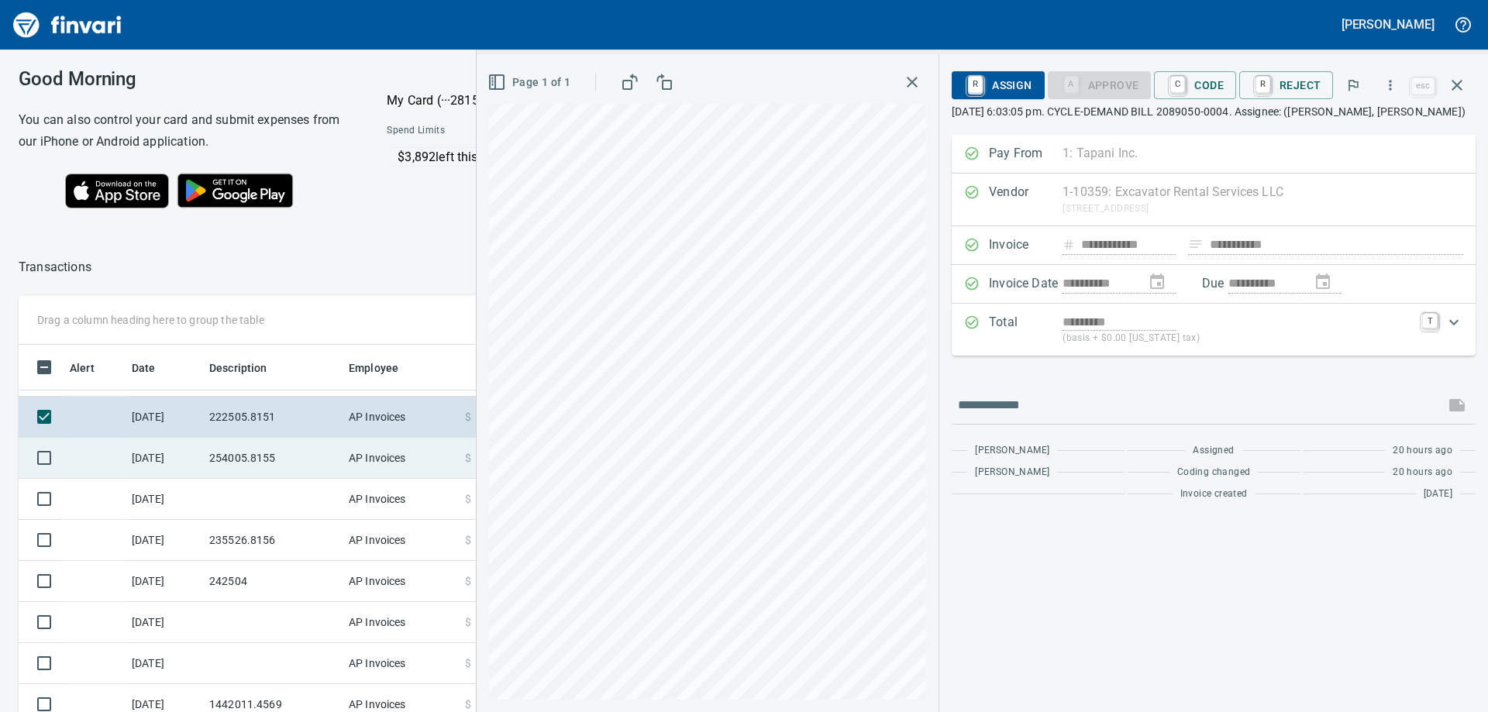
click at [246, 457] on td "254005.8155" at bounding box center [272, 458] width 139 height 41
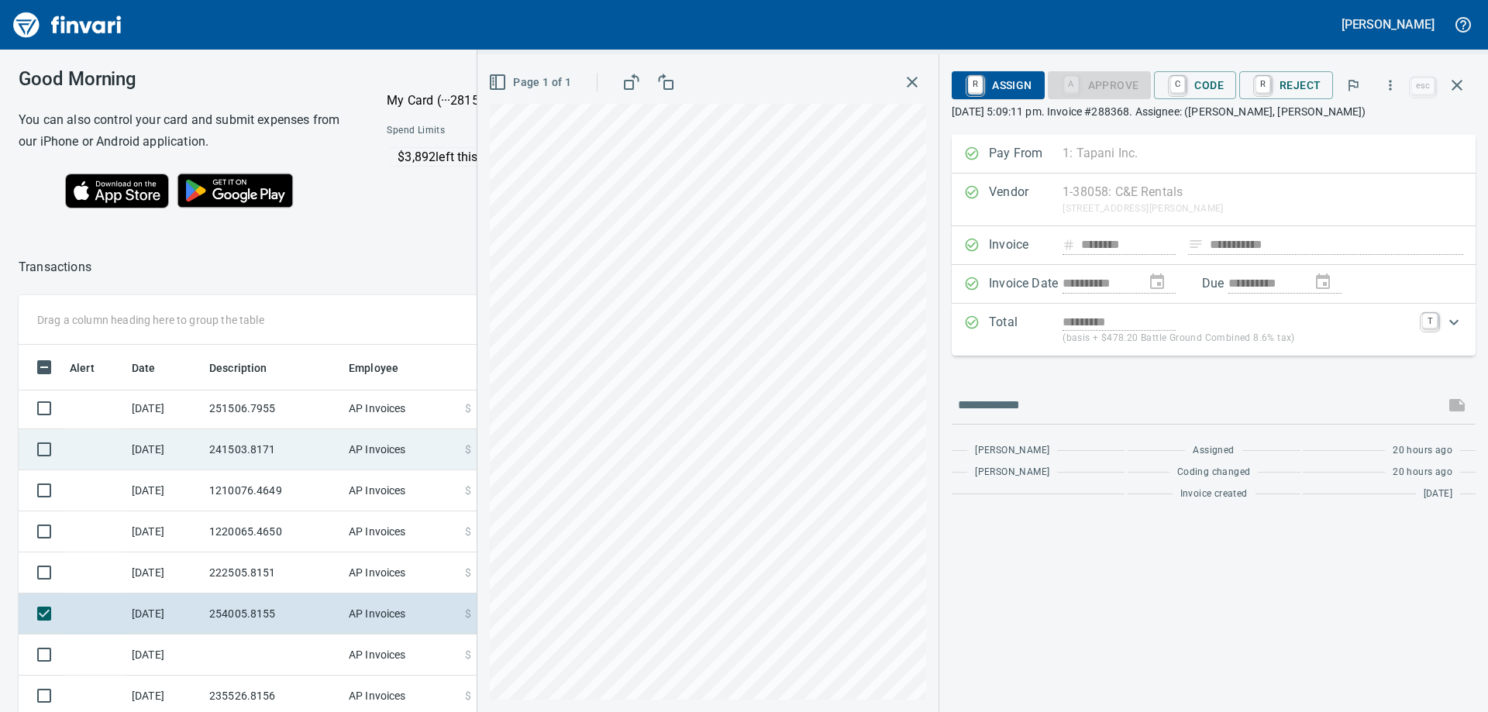
scroll to position [336, 0]
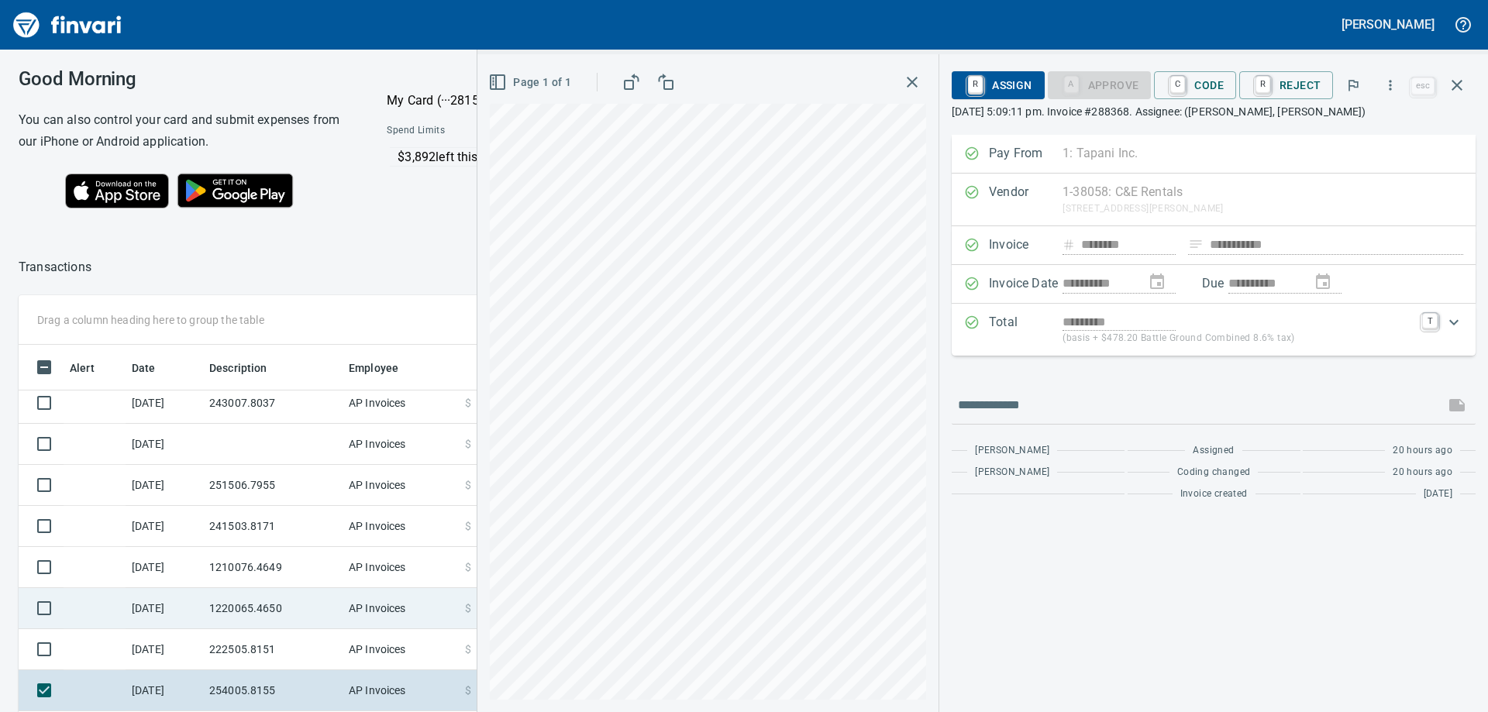
click at [241, 611] on td "1220065.4650" at bounding box center [272, 608] width 139 height 41
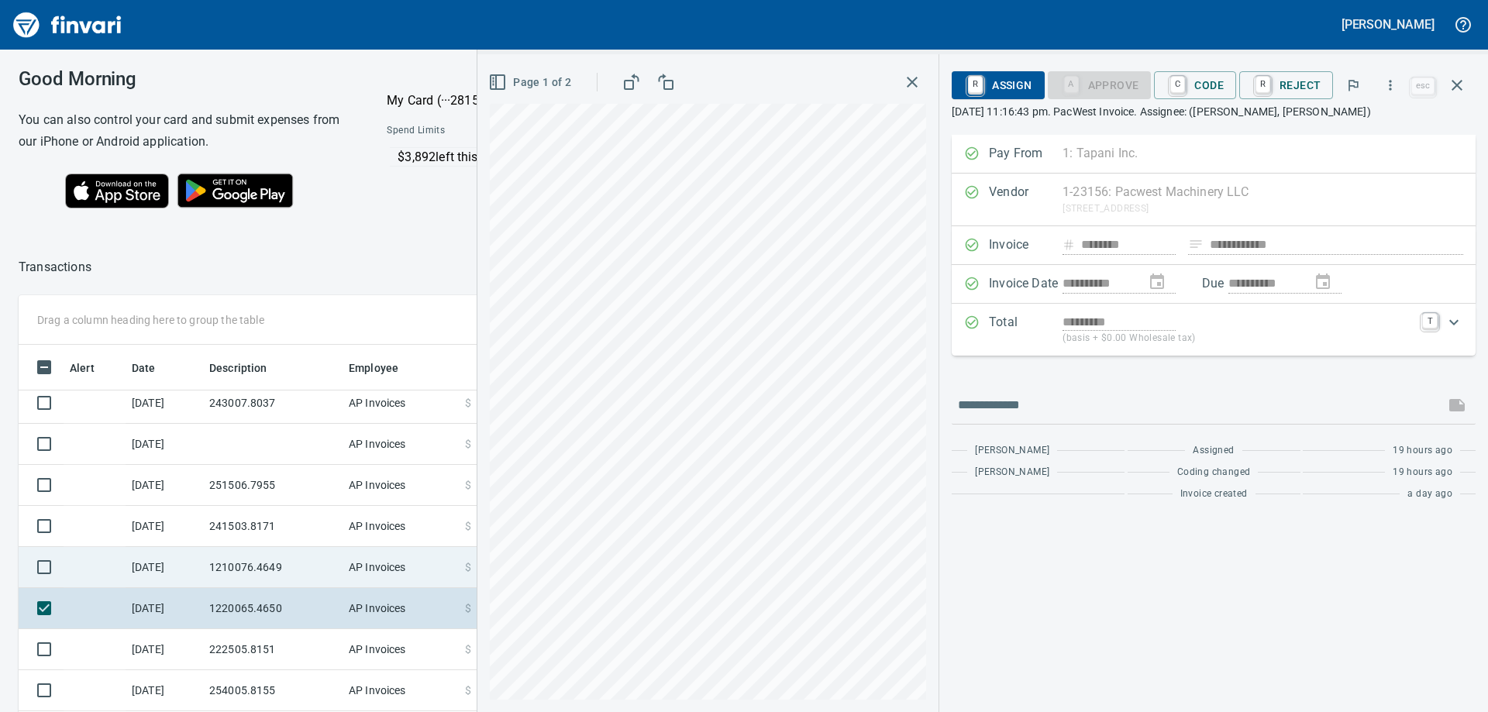
click at [242, 563] on td "1210076.4649" at bounding box center [272, 567] width 139 height 41
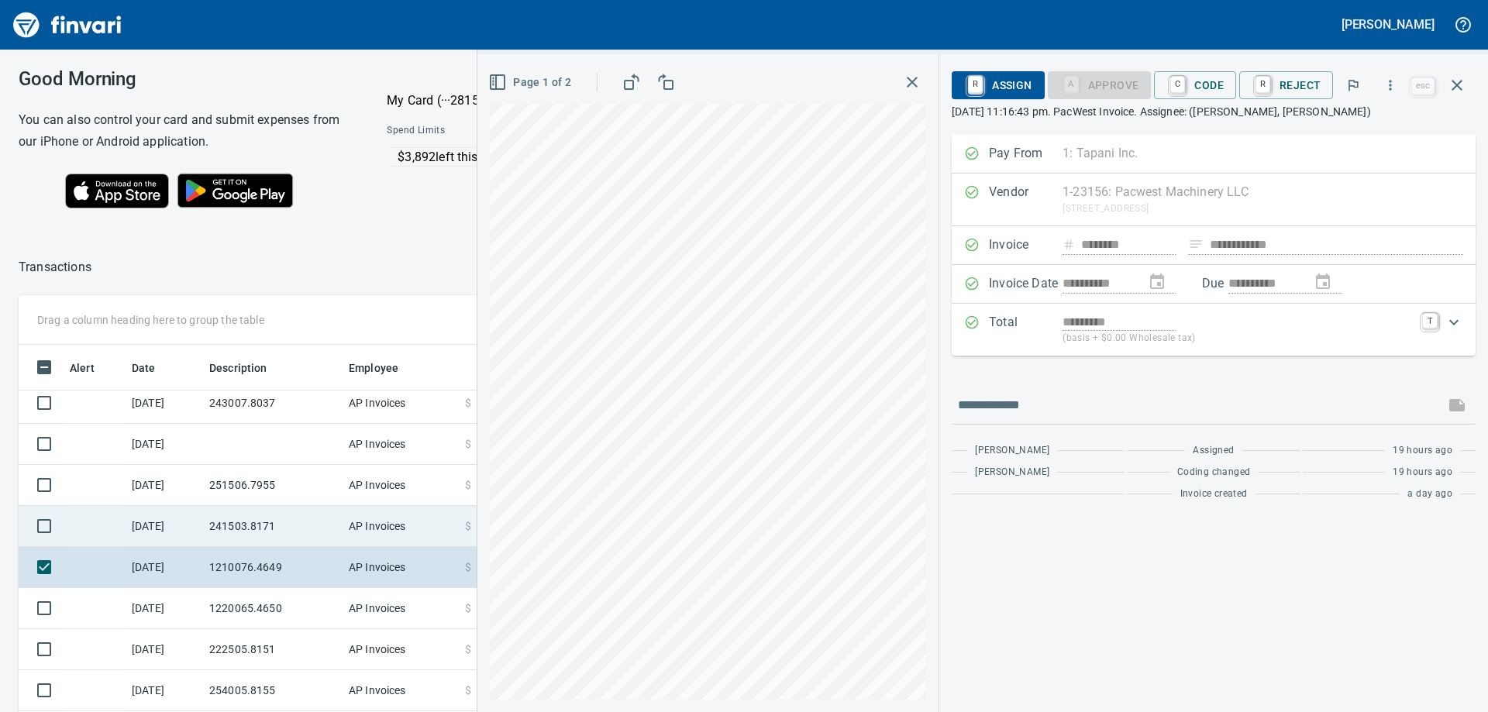
click at [229, 520] on td "241503.8171" at bounding box center [272, 526] width 139 height 41
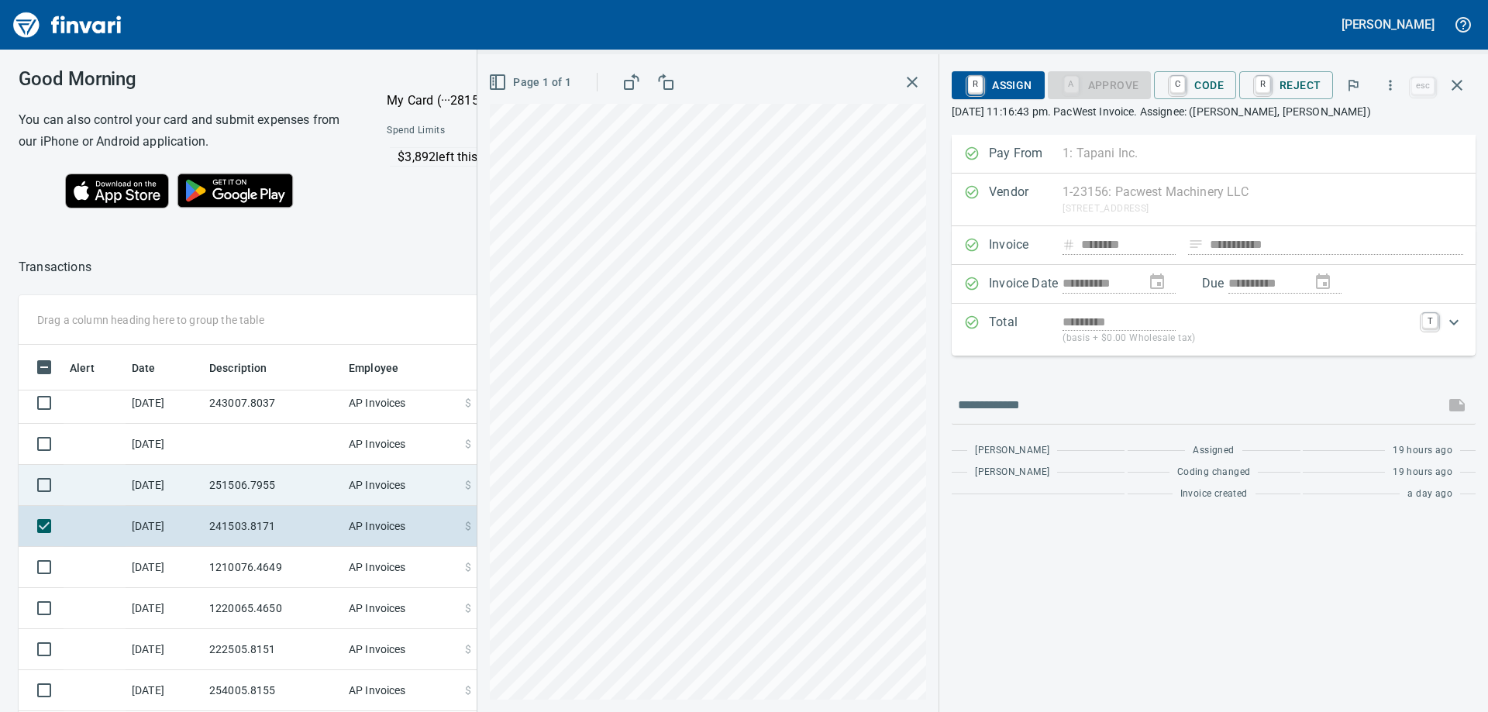
click at [238, 487] on td "251506.7955" at bounding box center [272, 485] width 139 height 41
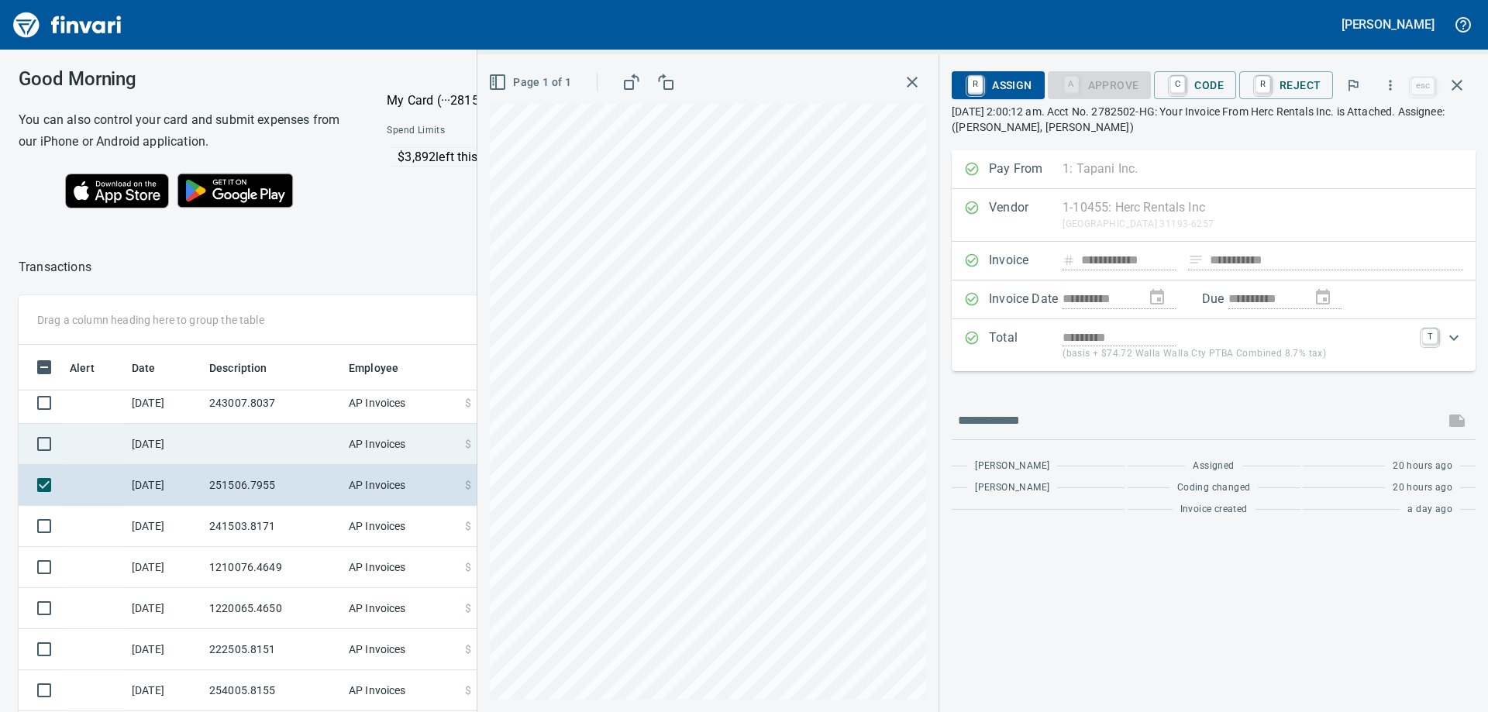
click at [252, 434] on td at bounding box center [272, 444] width 139 height 41
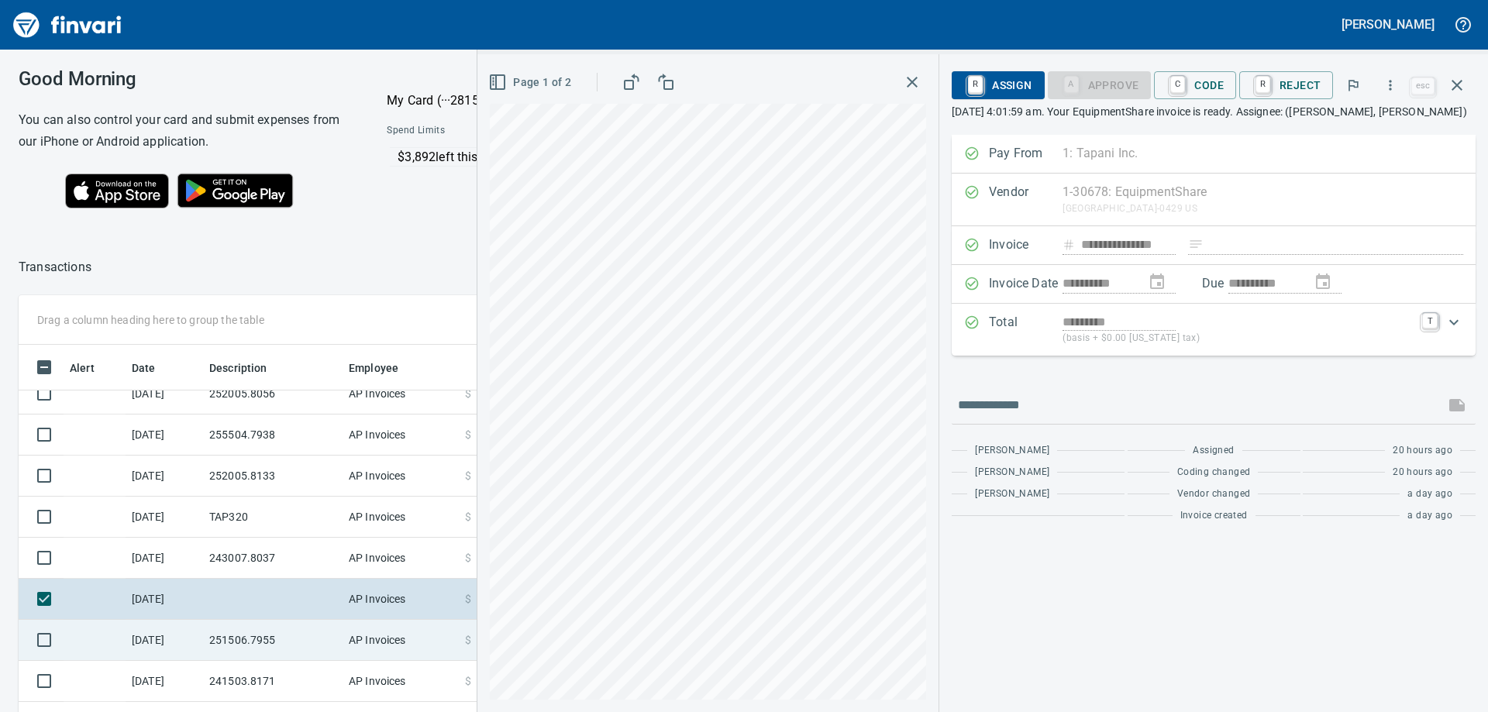
scroll to position [104, 0]
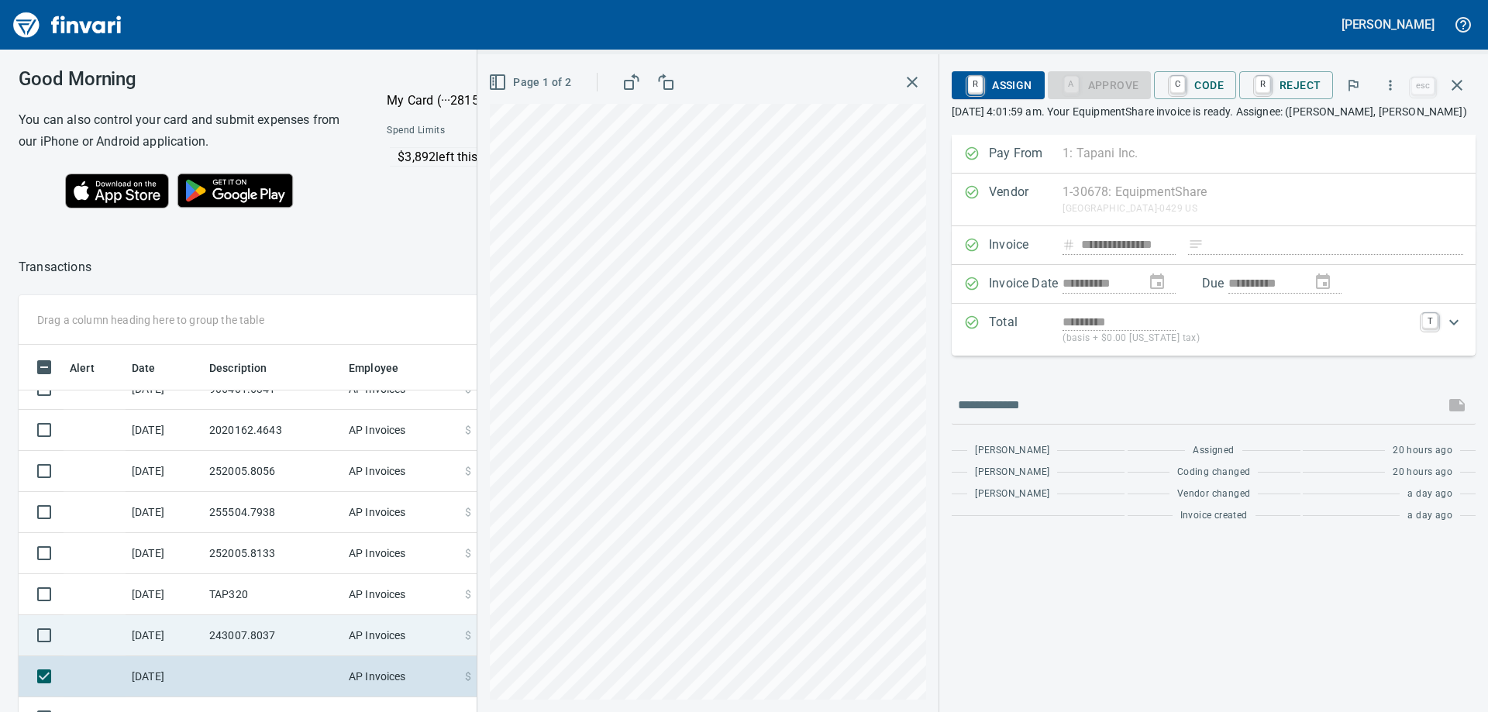
click at [249, 631] on td "243007.8037" at bounding box center [272, 635] width 139 height 41
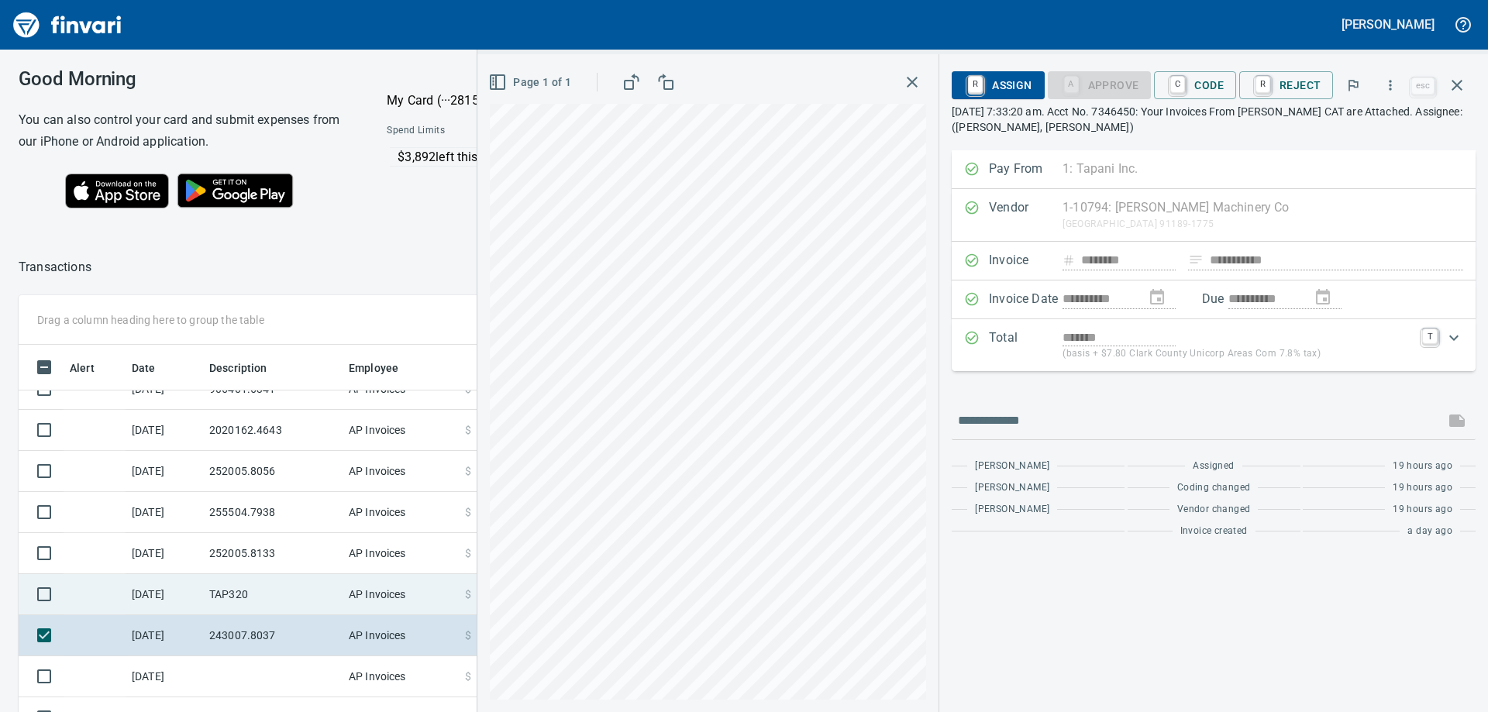
click at [254, 591] on td "TAP320" at bounding box center [272, 594] width 139 height 41
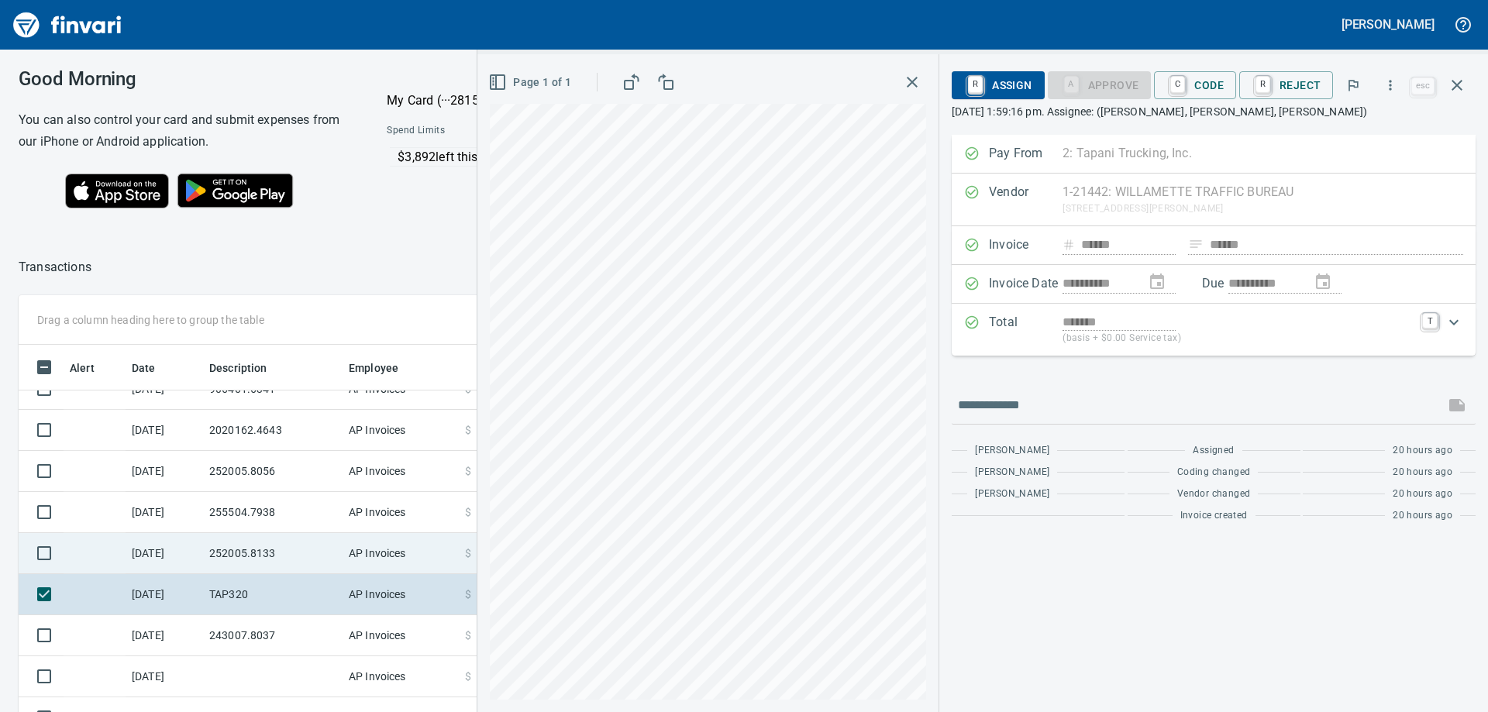
click at [260, 548] on td "252005.8133" at bounding box center [272, 553] width 139 height 41
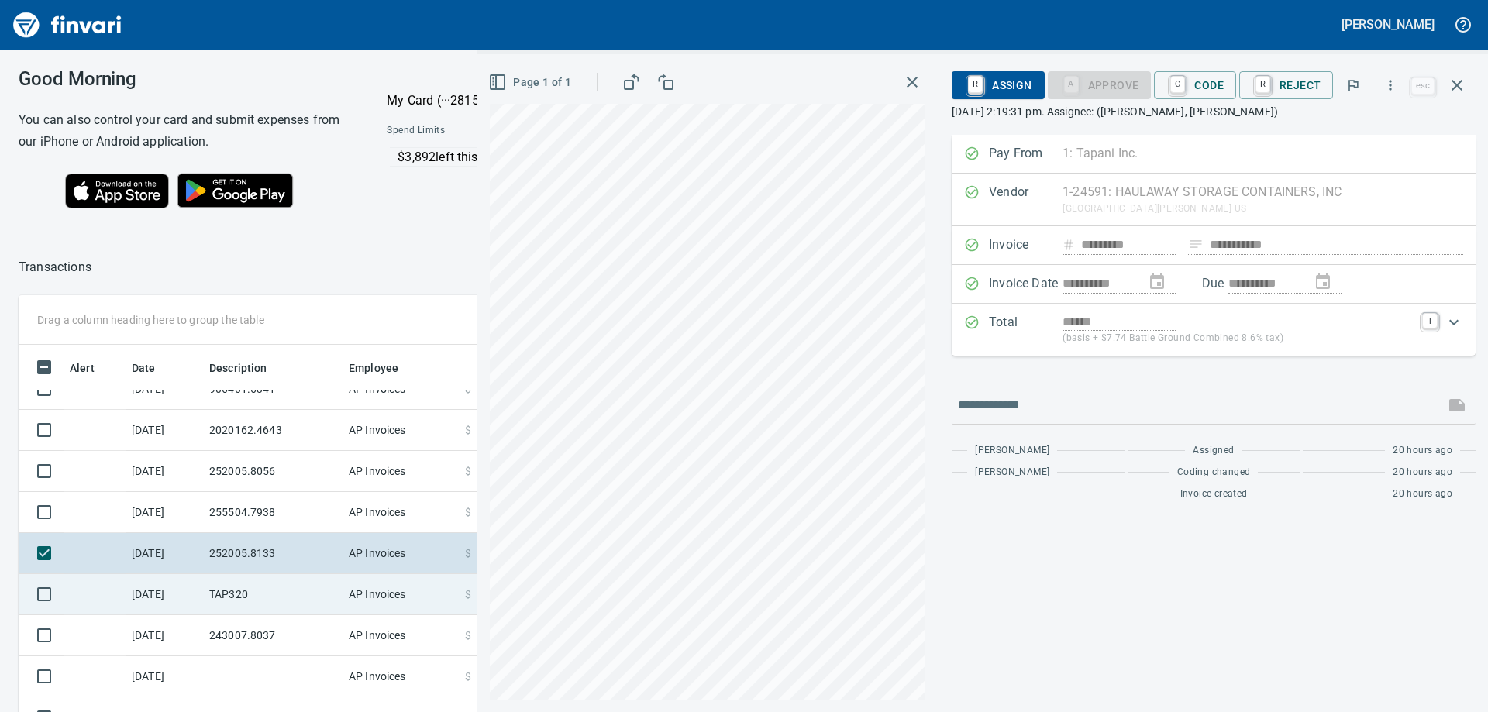
click at [239, 593] on td "TAP320" at bounding box center [272, 594] width 139 height 41
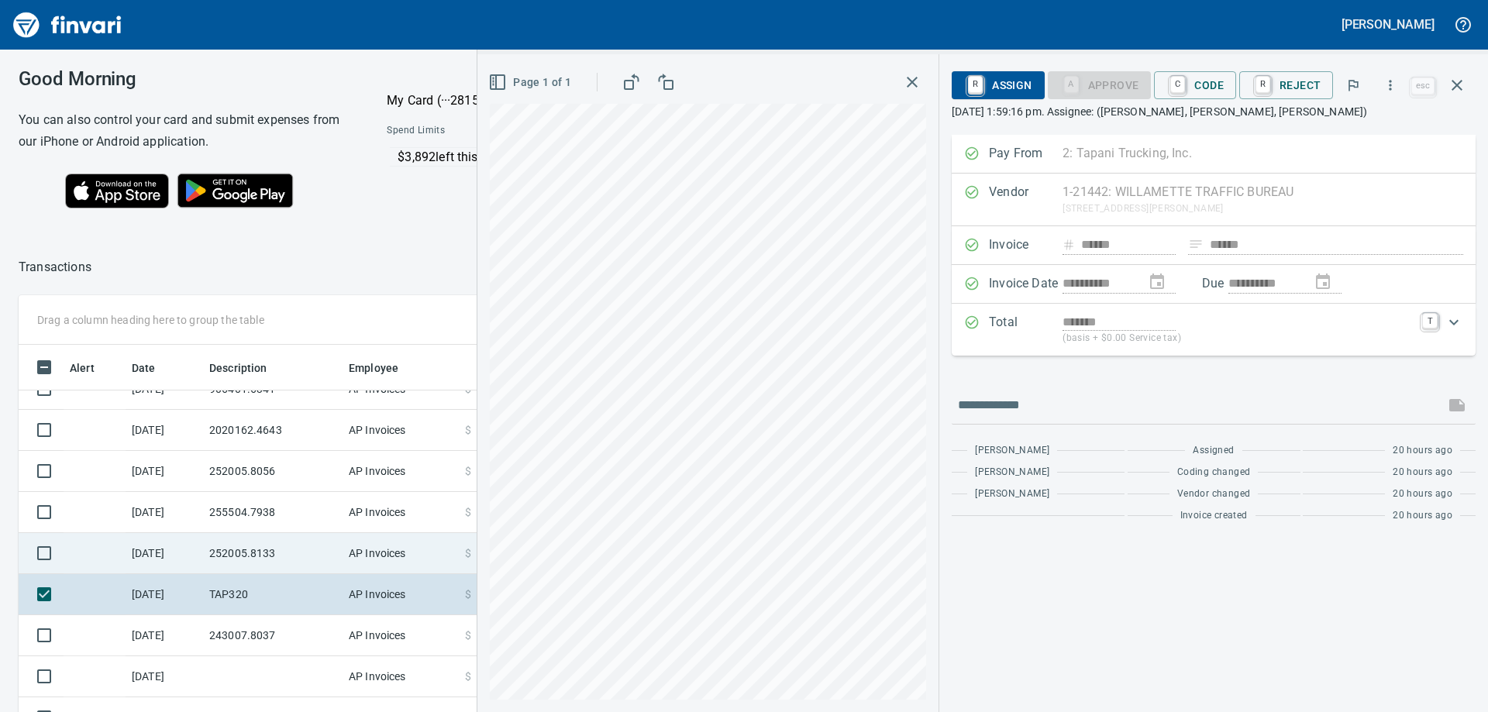
click at [243, 556] on td "252005.8133" at bounding box center [272, 553] width 139 height 41
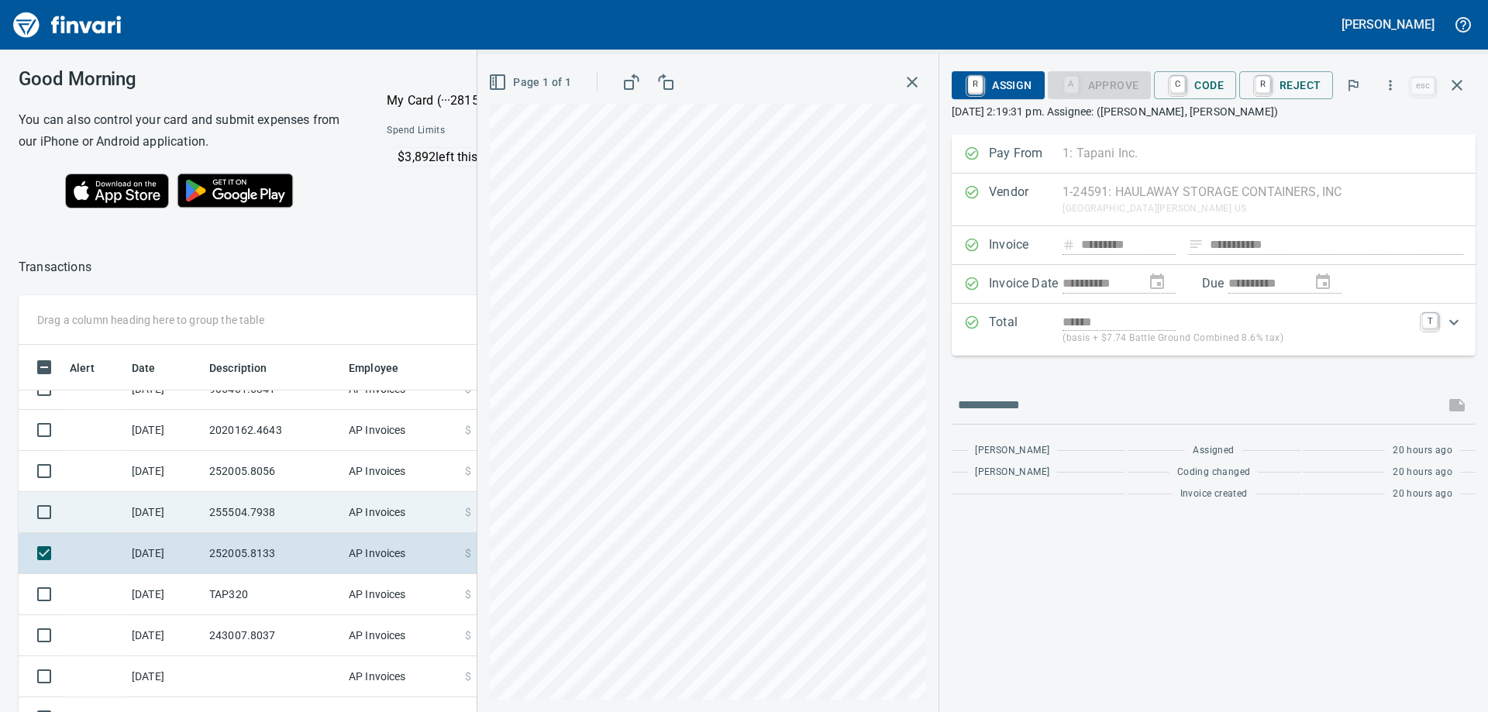
click at [247, 513] on td "255504.7938" at bounding box center [272, 512] width 139 height 41
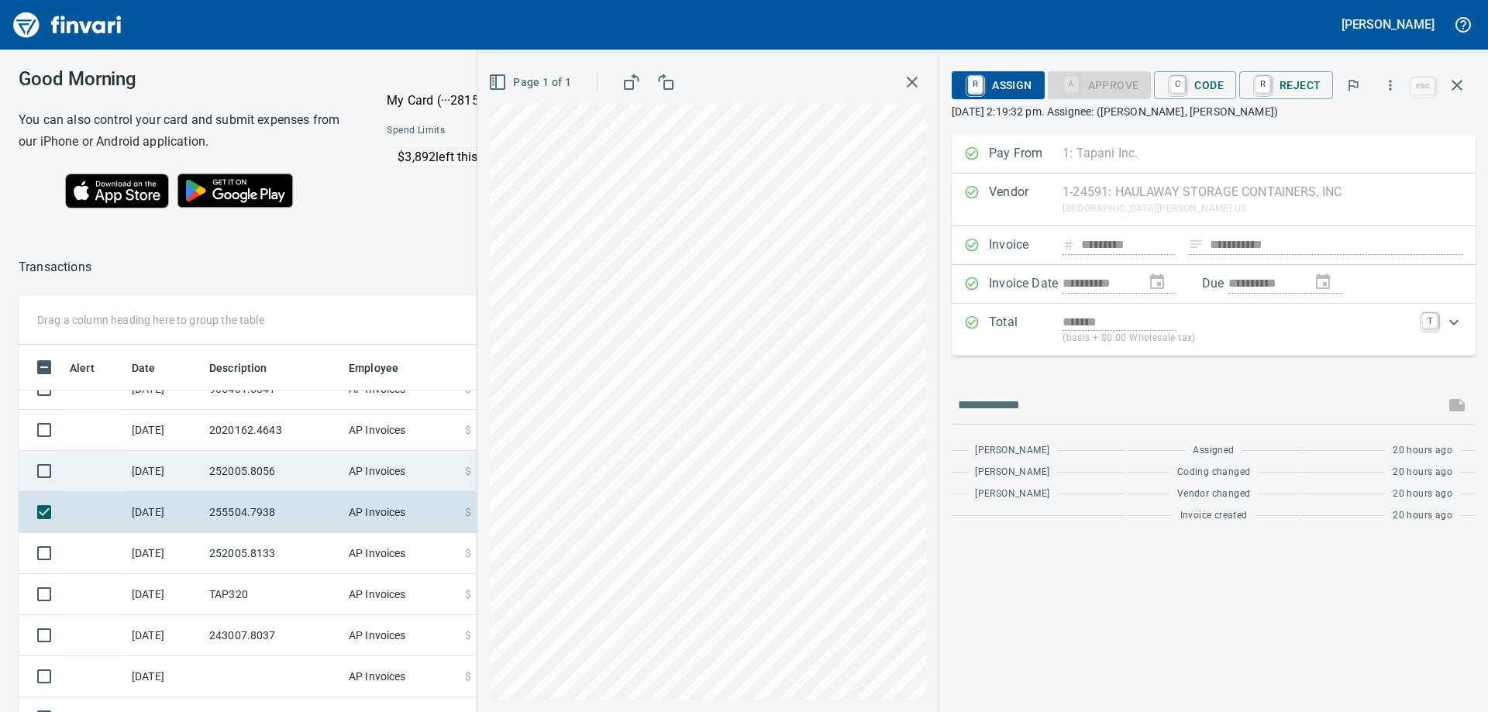
click at [261, 470] on td "252005.8056" at bounding box center [272, 471] width 139 height 41
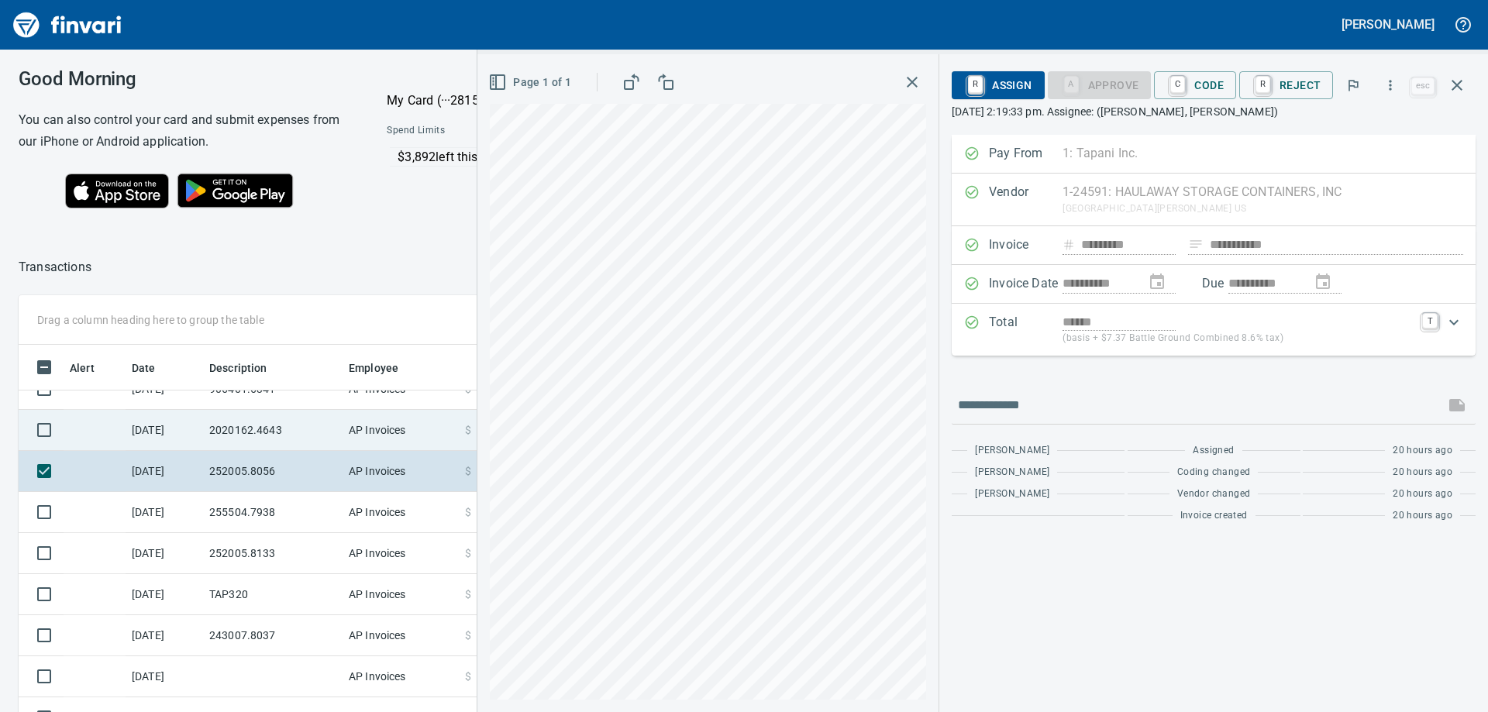
click at [265, 429] on td "2020162.4643" at bounding box center [272, 430] width 139 height 41
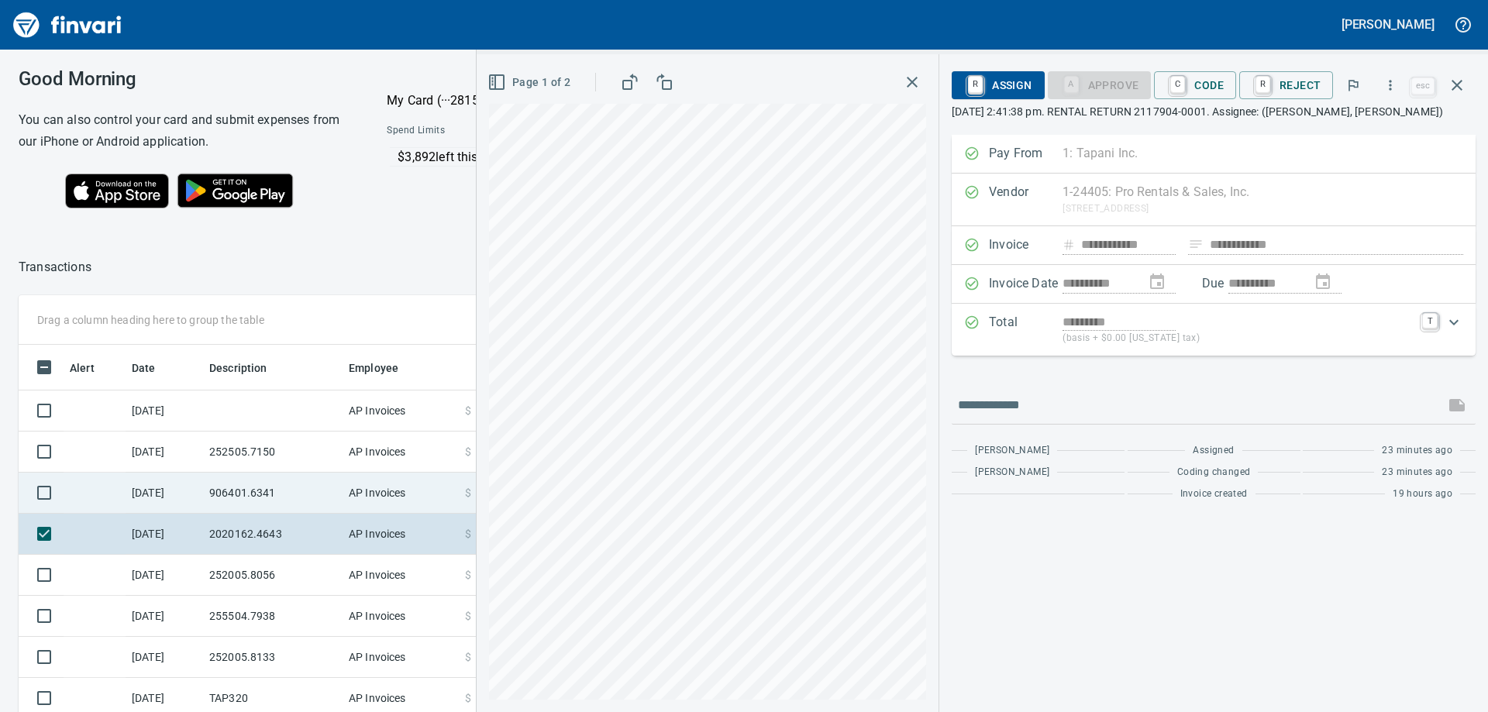
click at [263, 492] on td "906401.6341" at bounding box center [272, 493] width 139 height 41
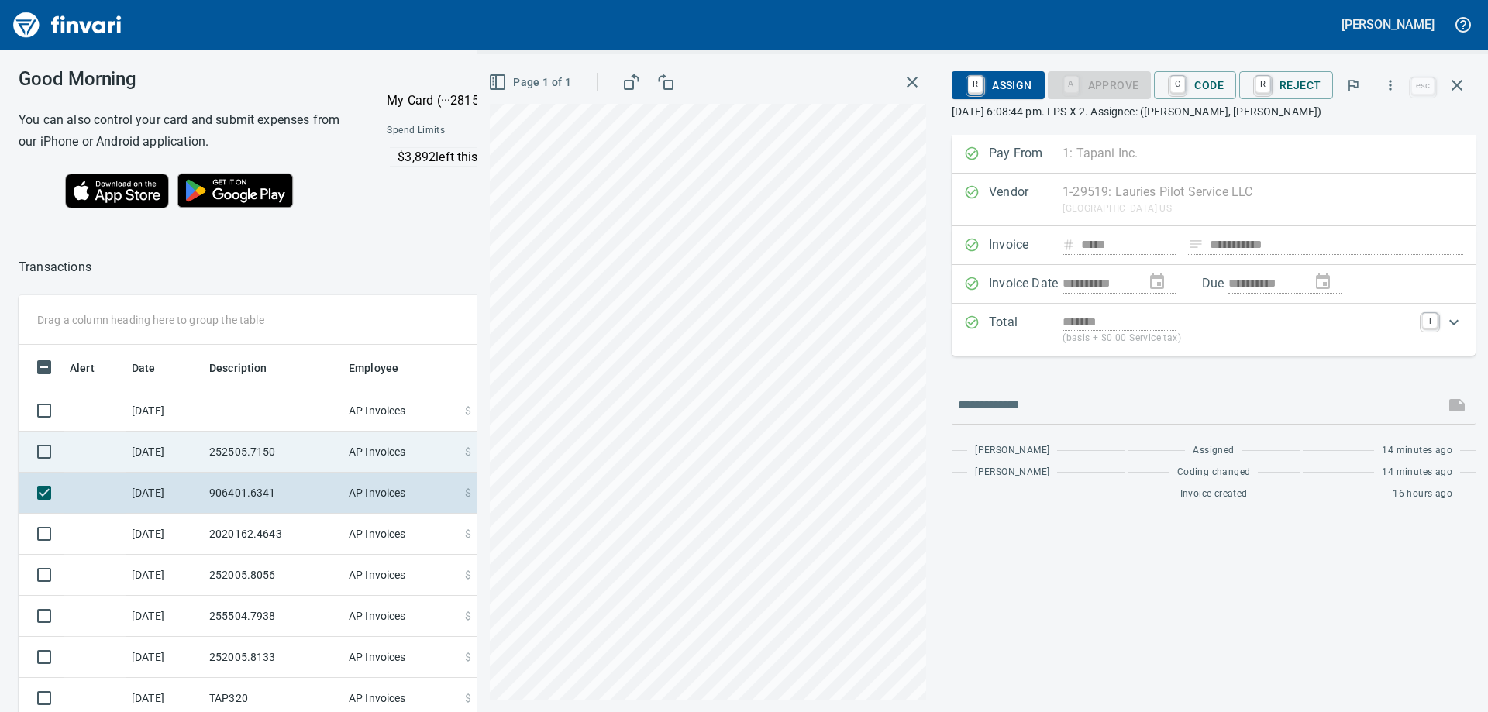
click at [260, 452] on td "252505.7150" at bounding box center [272, 452] width 139 height 41
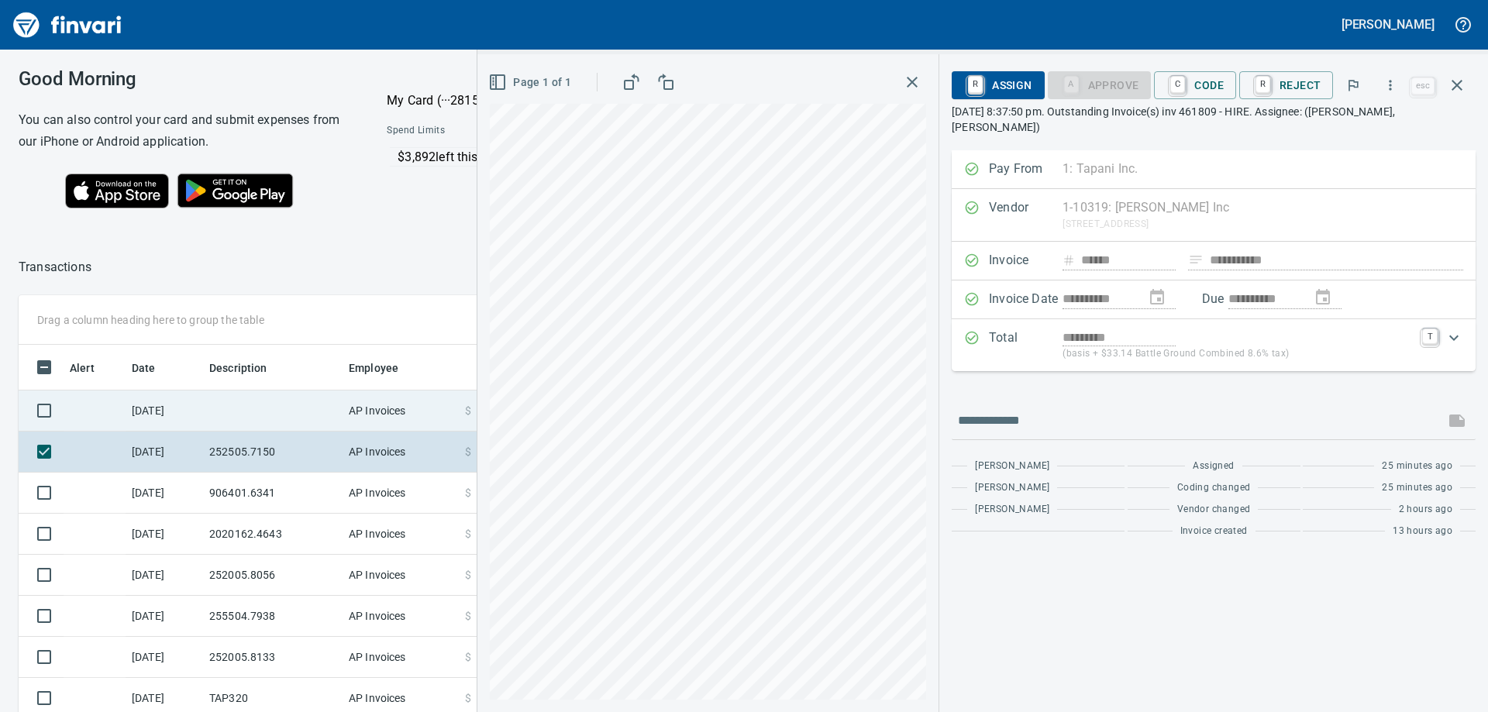
click at [255, 411] on td at bounding box center [272, 410] width 139 height 41
